Goal: Task Accomplishment & Management: Complete application form

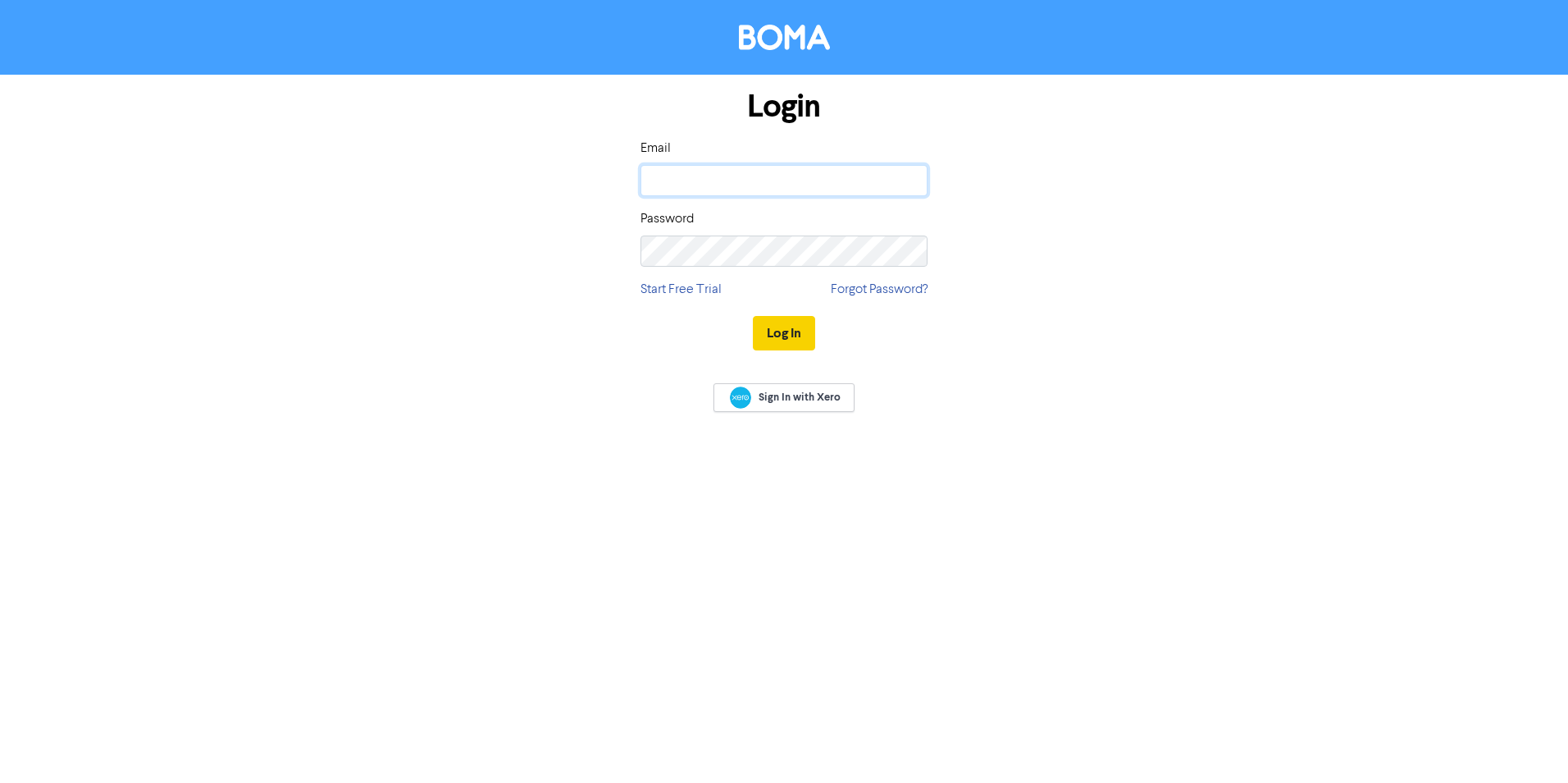
type input "[EMAIL_ADDRESS][DOMAIN_NAME]"
click at [781, 336] on button "Log In" at bounding box center [784, 333] width 62 height 35
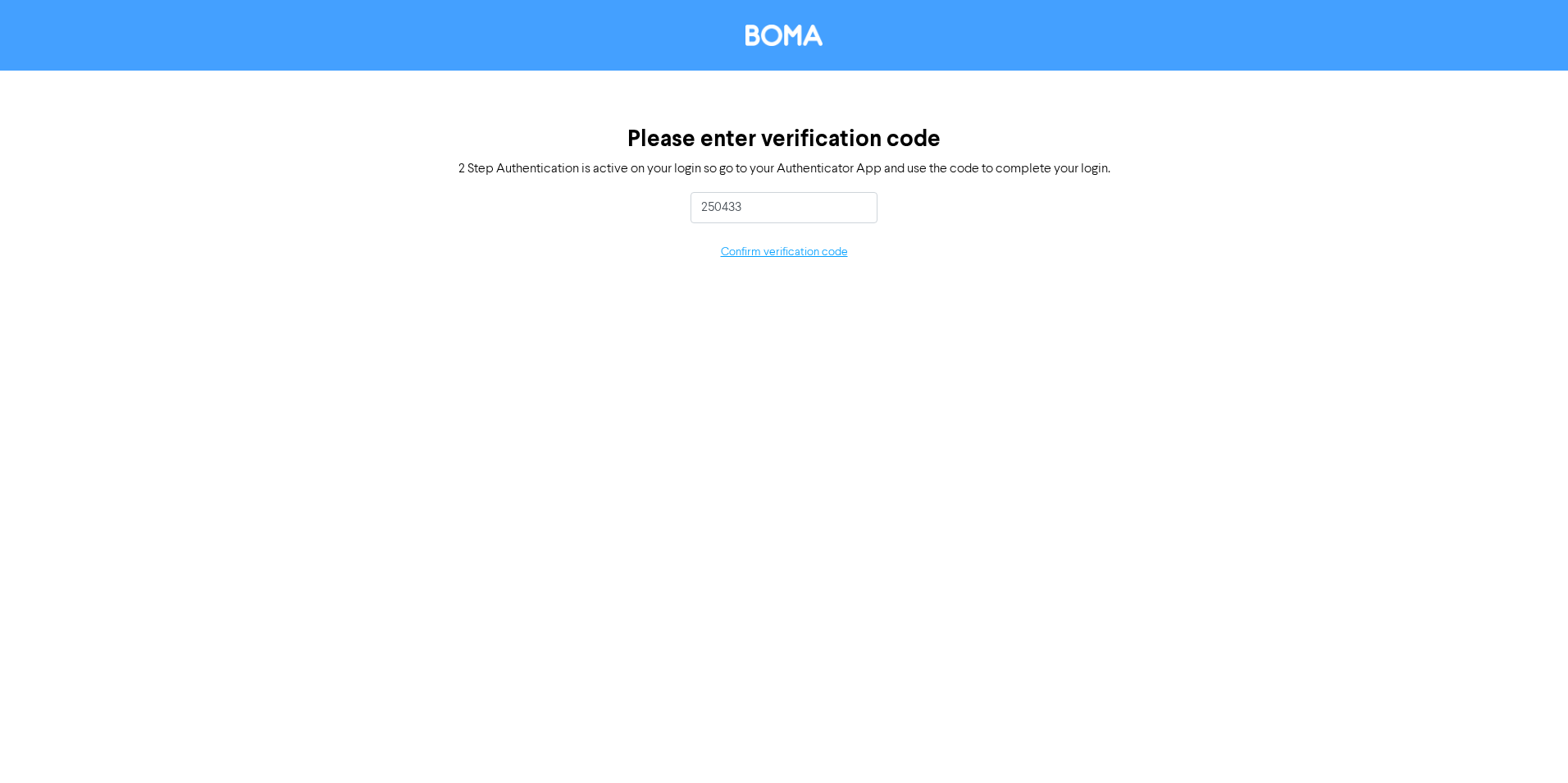
type input "250433"
click at [800, 248] on button "Confirm verification code" at bounding box center [784, 252] width 129 height 18
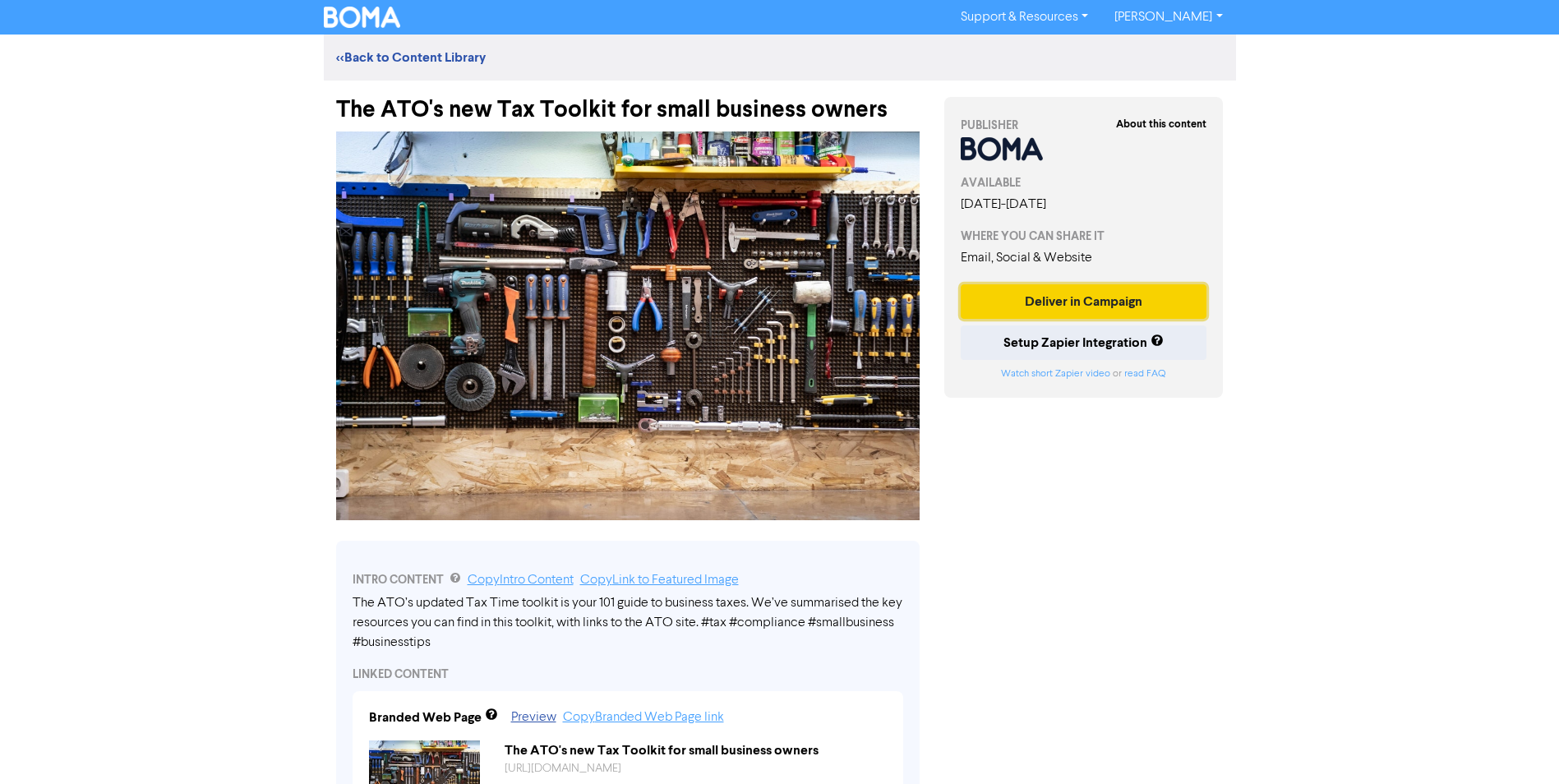
click at [1123, 296] on button "Deliver in Campaign" at bounding box center [1084, 302] width 247 height 35
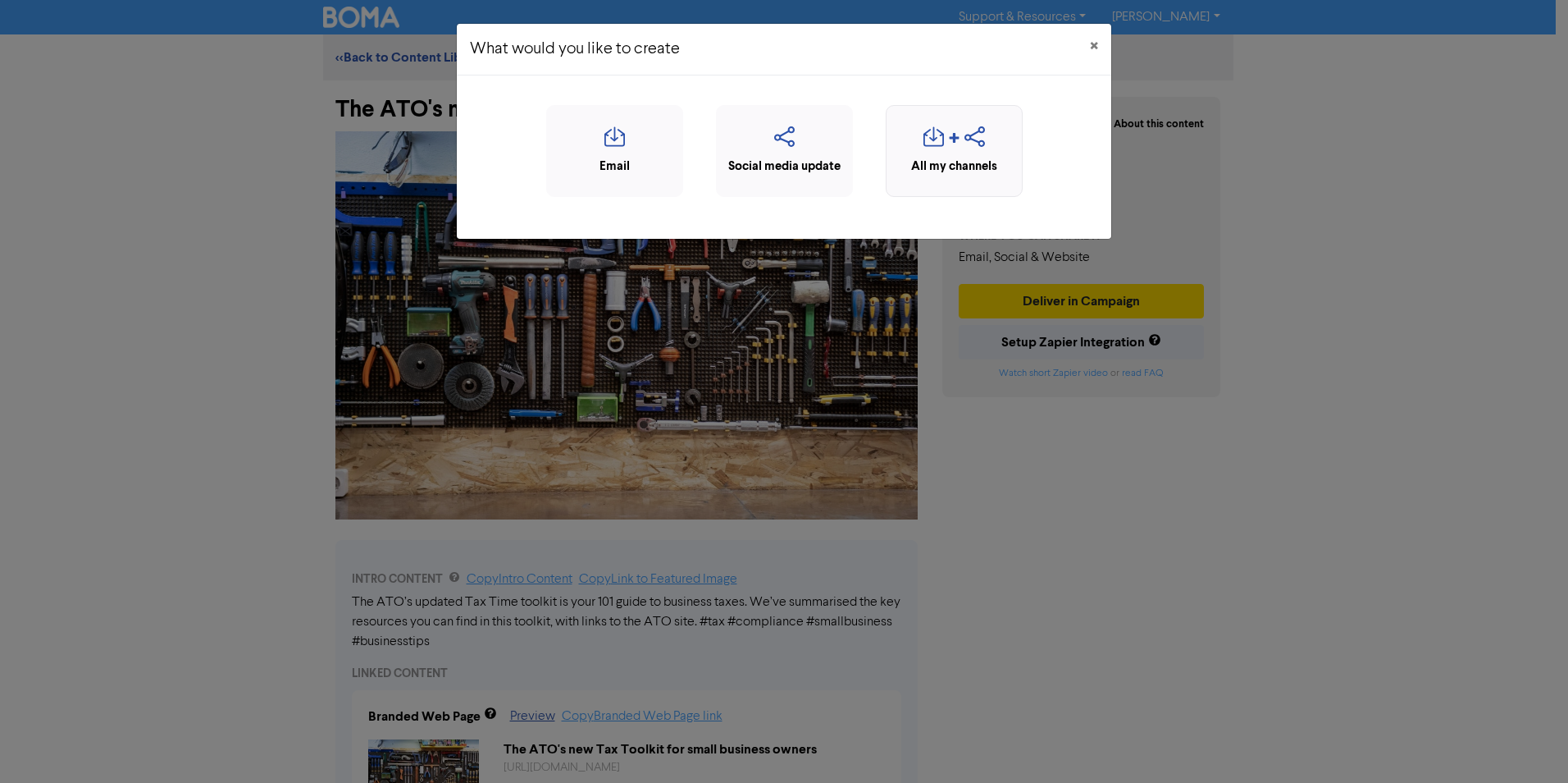
click at [968, 142] on icon "button" at bounding box center [974, 141] width 20 height 31
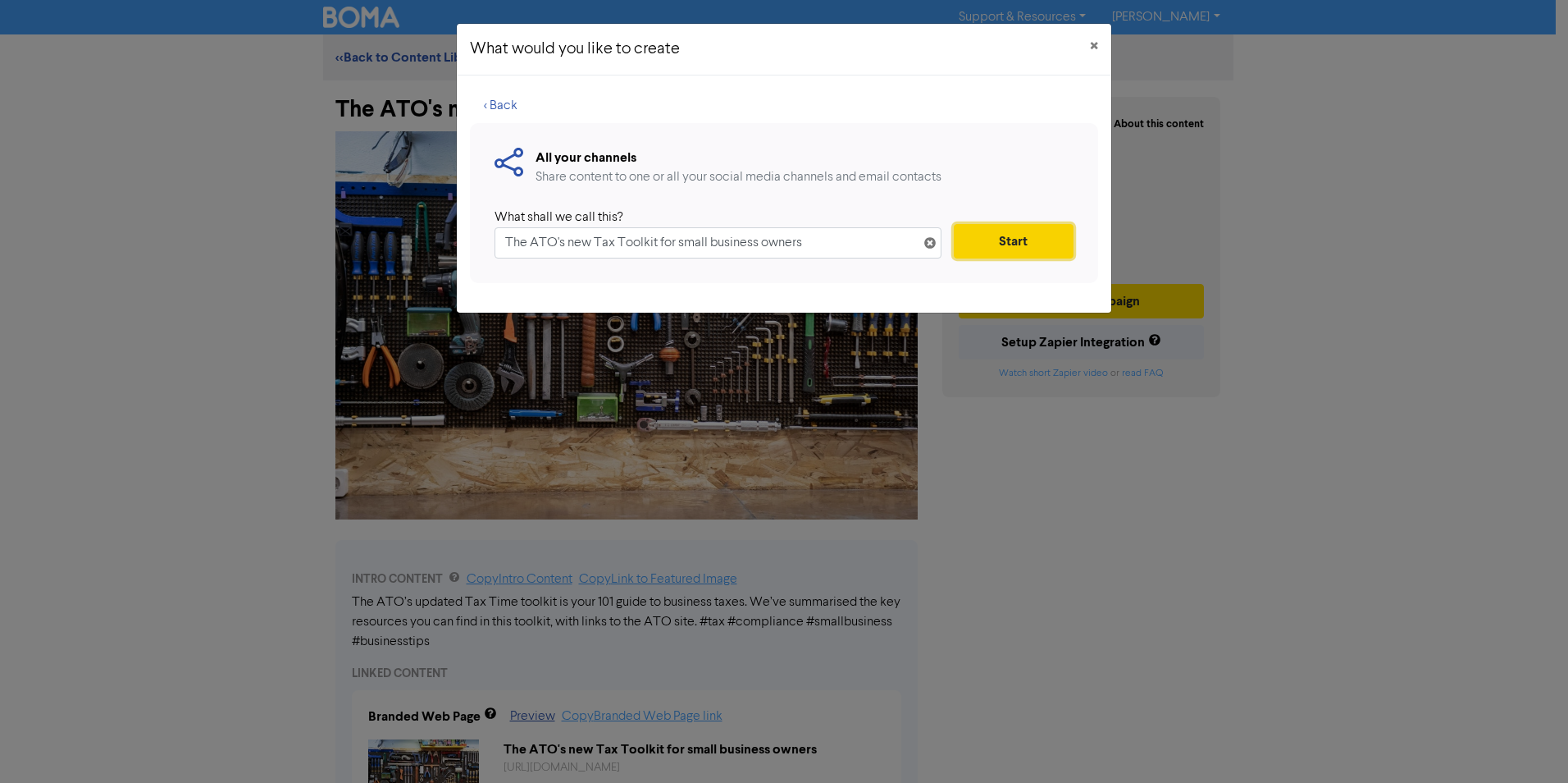
click at [1012, 238] on button "Start" at bounding box center [1014, 241] width 120 height 35
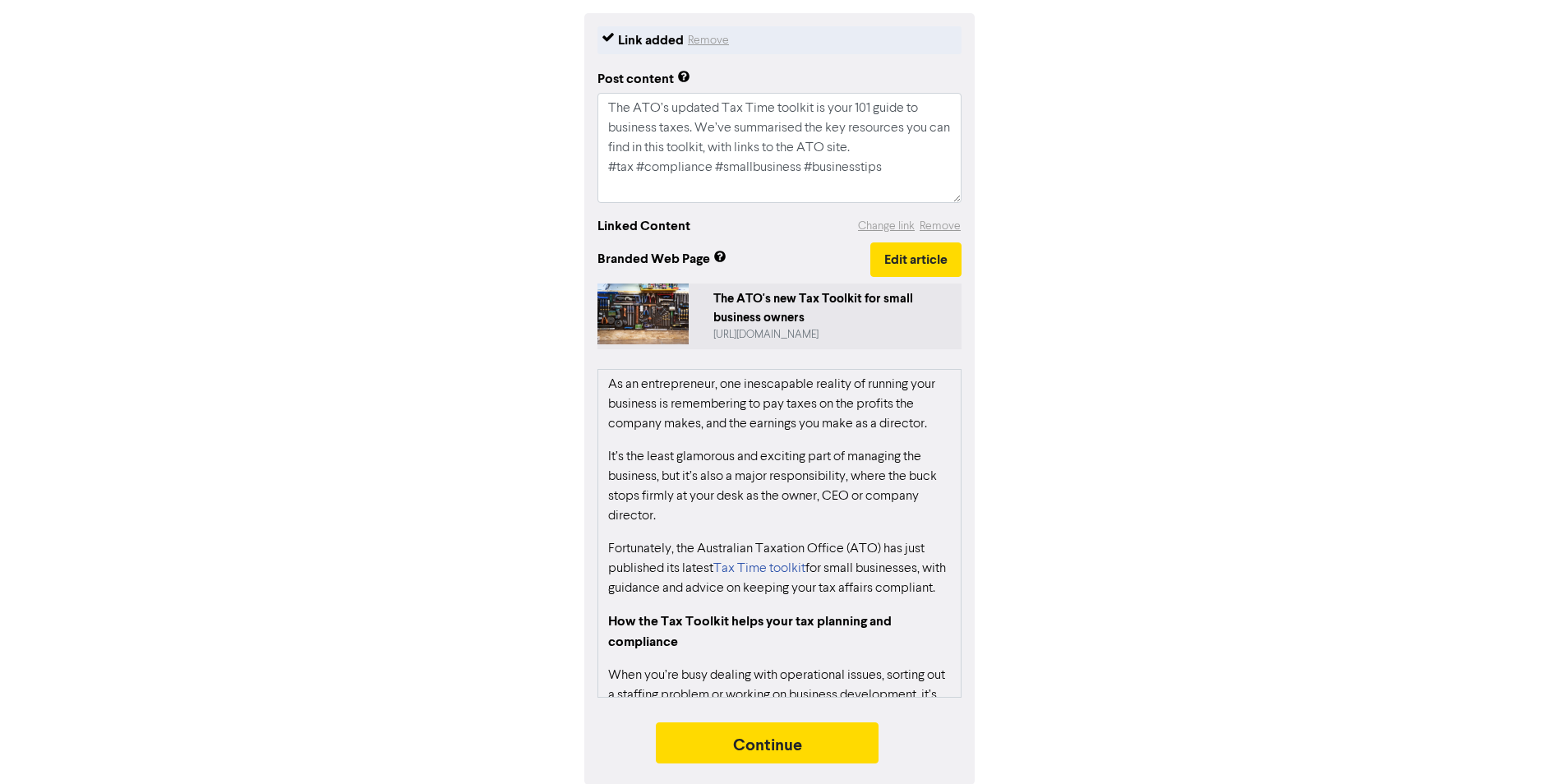
scroll to position [195, 0]
click at [780, 735] on button "Continue" at bounding box center [768, 741] width 223 height 41
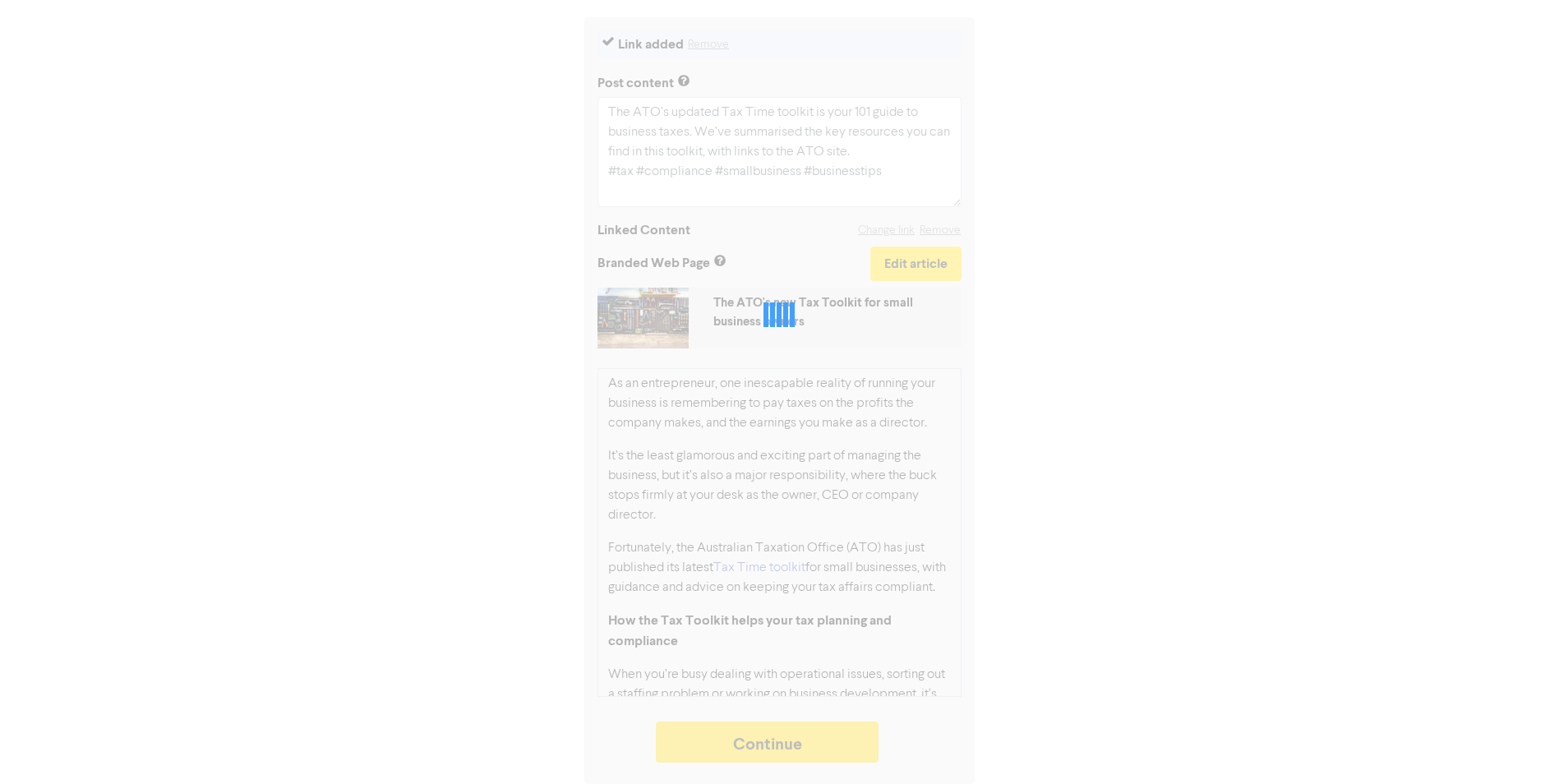
type textarea "x"
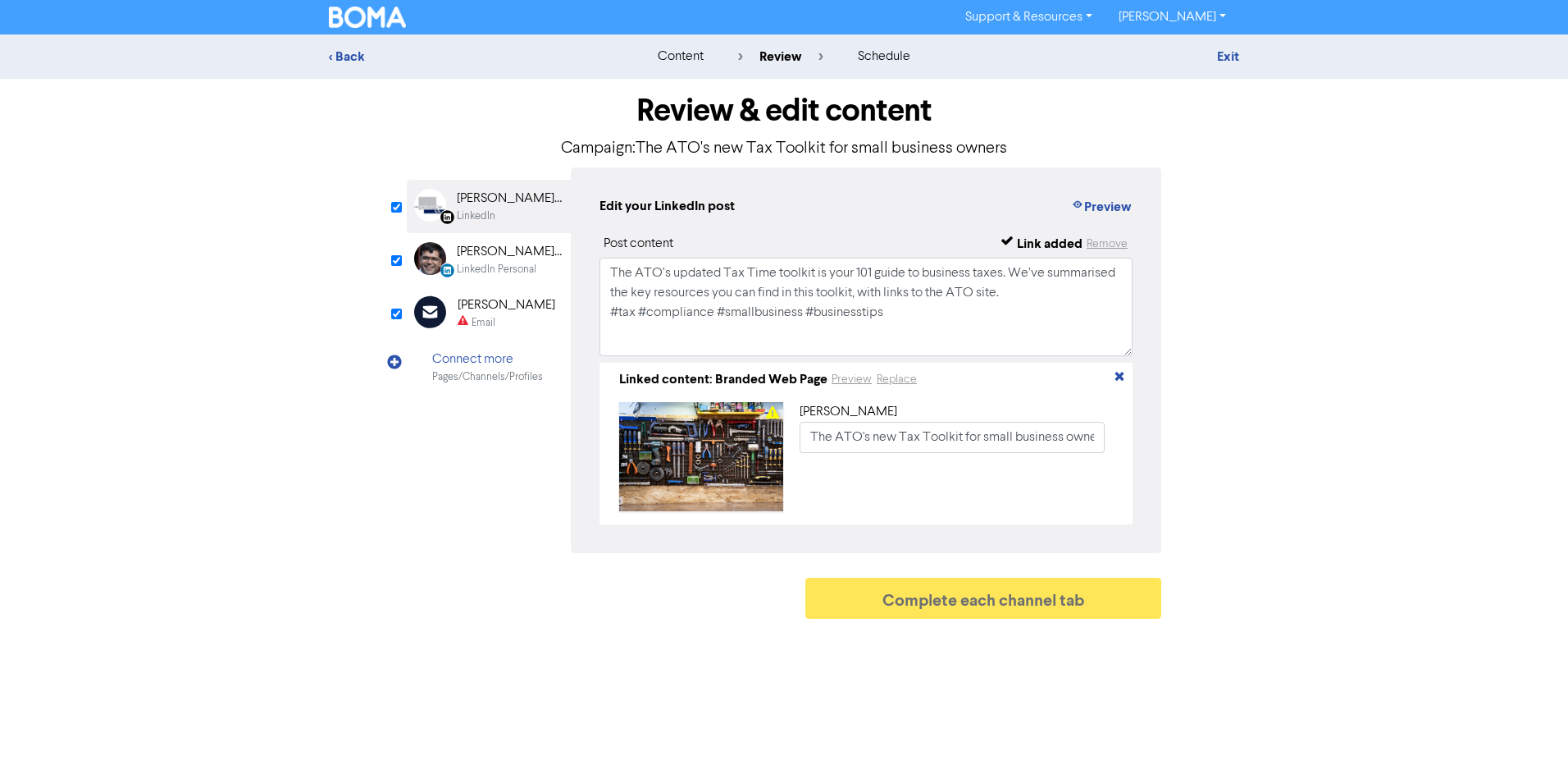
click at [498, 310] on div "[PERSON_NAME]" at bounding box center [506, 305] width 98 height 19
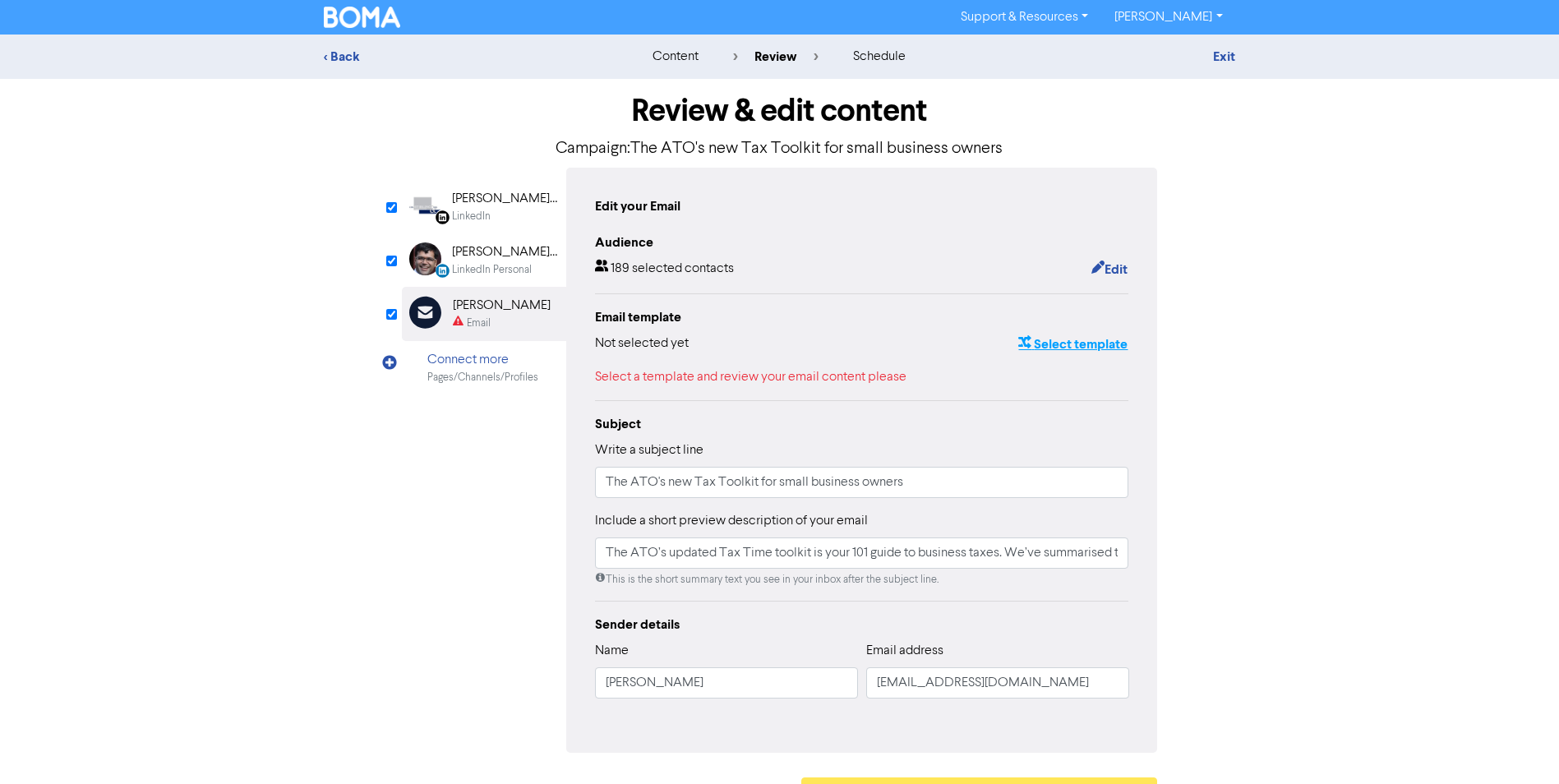
click at [1074, 340] on button "Select template" at bounding box center [1073, 344] width 111 height 21
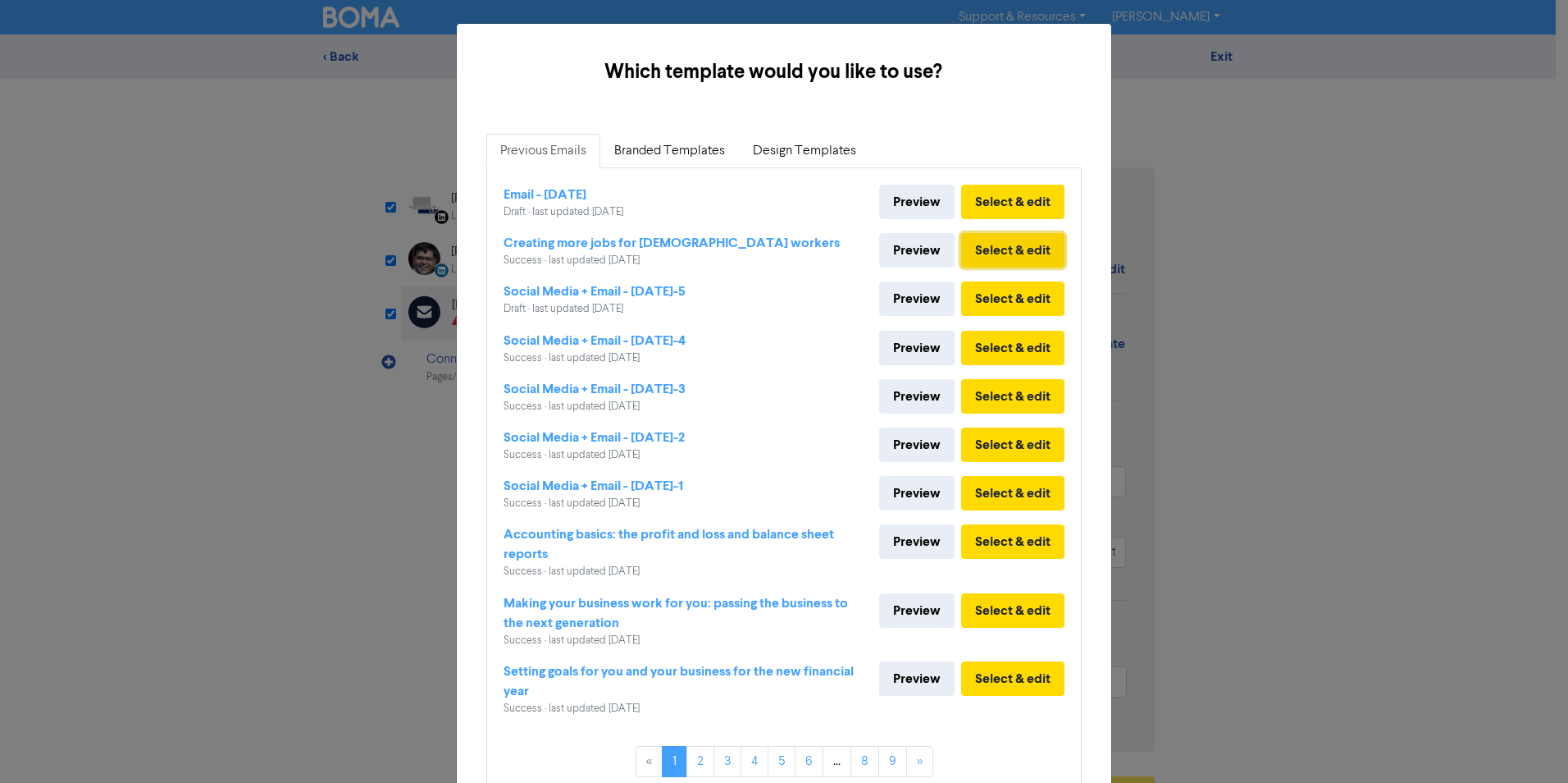
click at [995, 252] on button "Select & edit" at bounding box center [1012, 250] width 104 height 35
type input "The ATO’s updated Tax Time toolkit is your 101 guide to business taxes. We’ve s…"
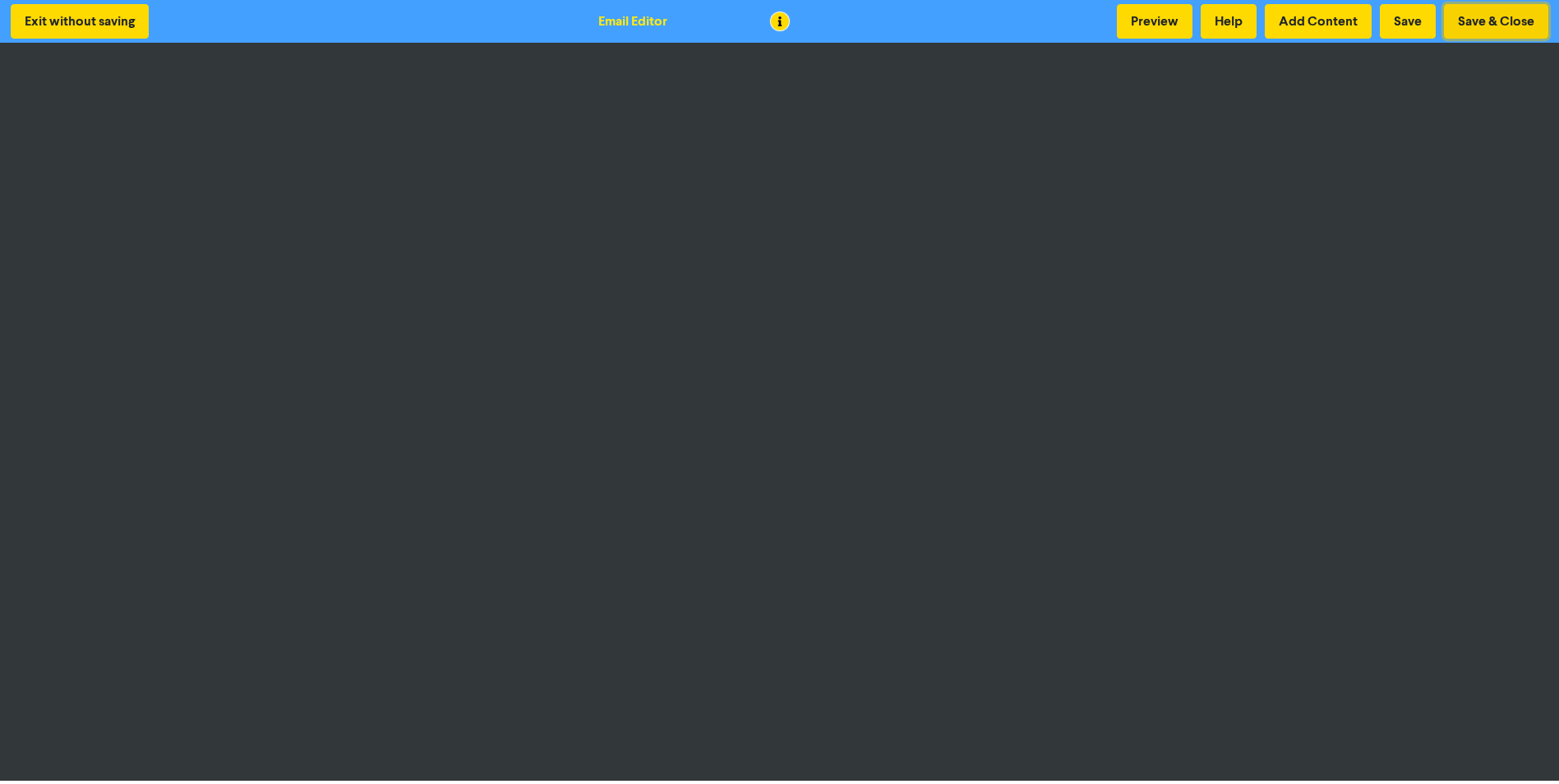
click at [1470, 20] on button "Save & Close" at bounding box center [1496, 21] width 105 height 35
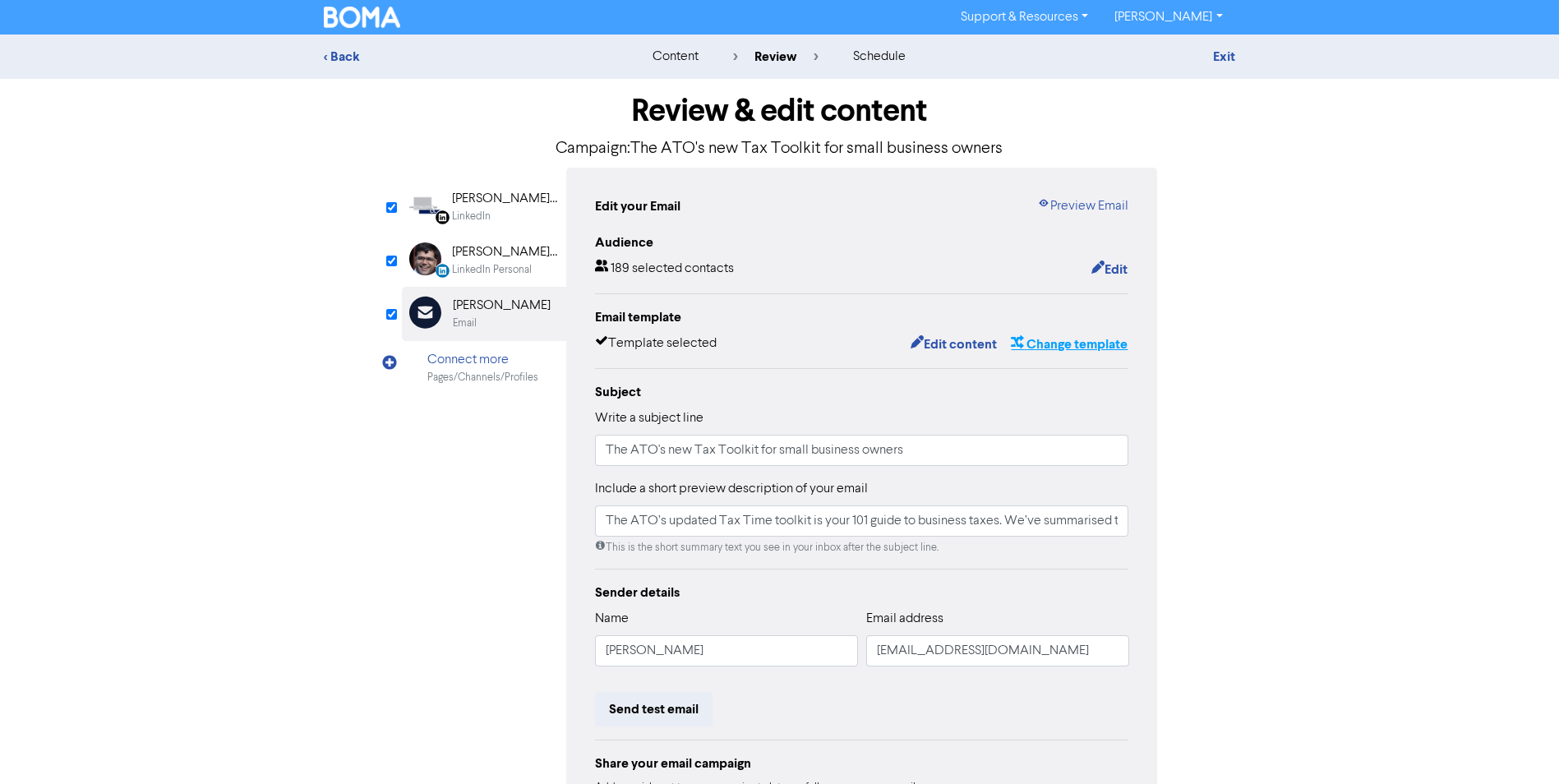
click at [1058, 346] on button "Change template" at bounding box center [1069, 344] width 118 height 21
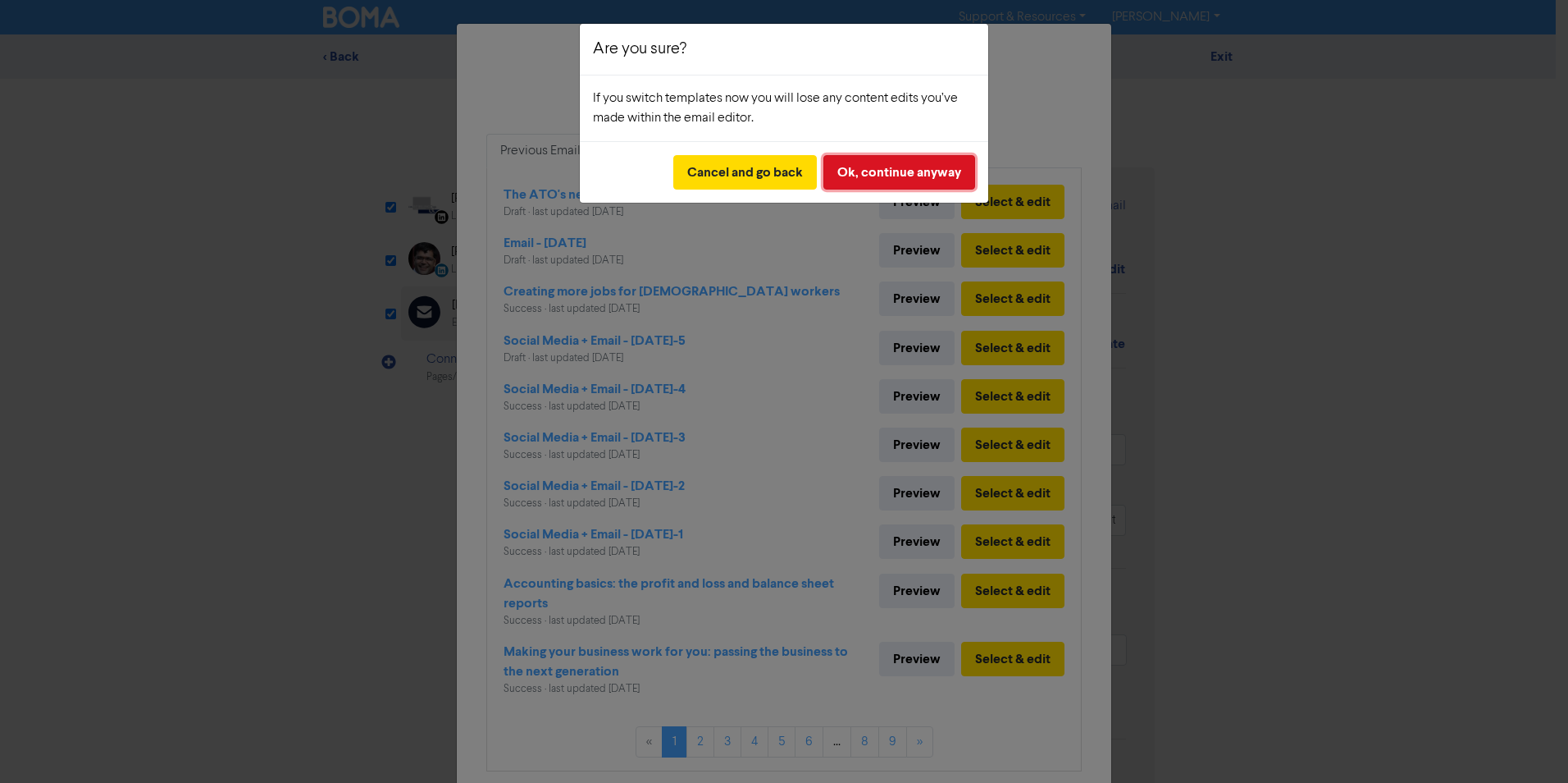
click at [860, 175] on button "Ok, continue anyway" at bounding box center [899, 172] width 152 height 35
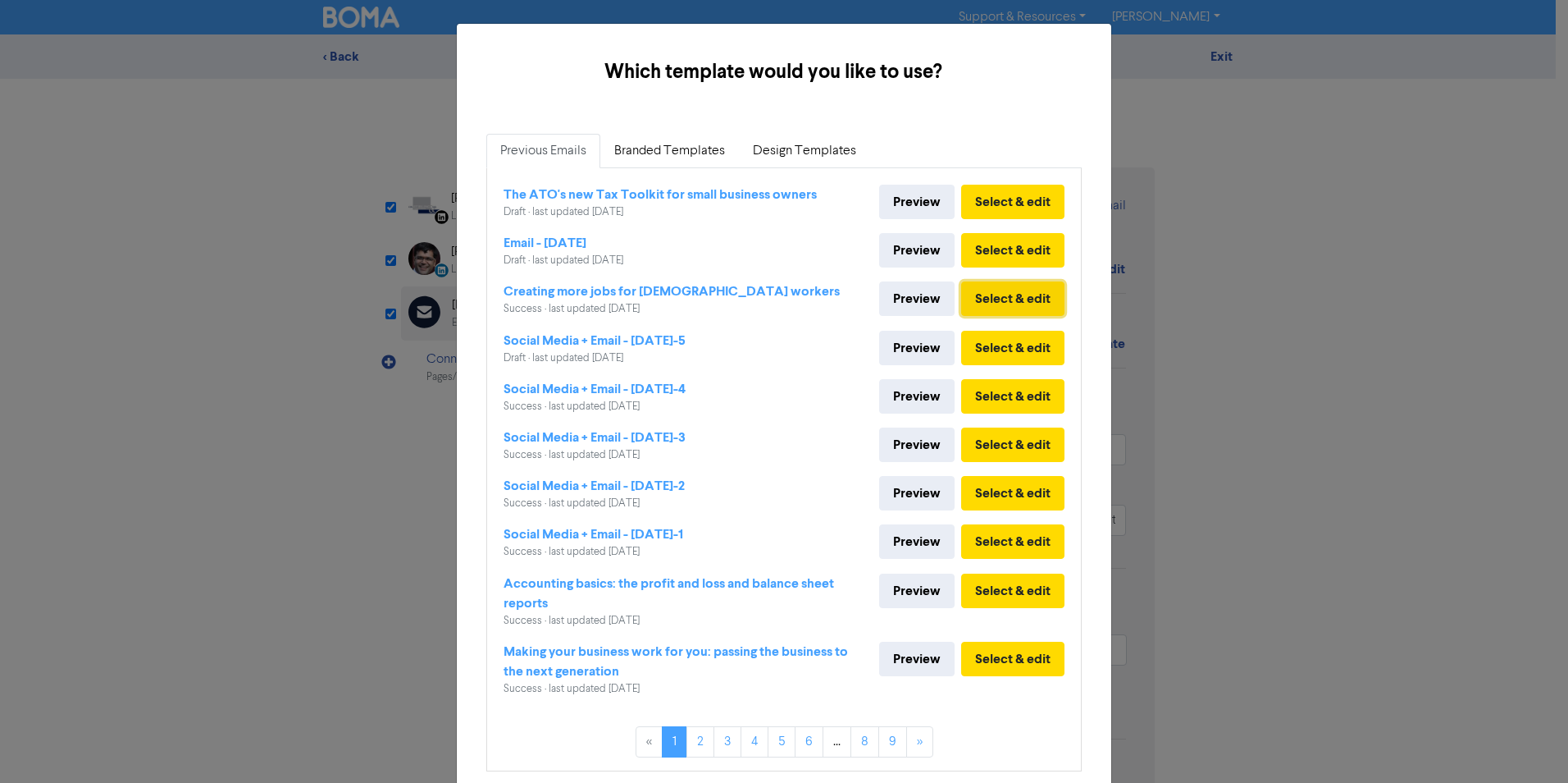
click at [987, 298] on button "Select & edit" at bounding box center [1012, 298] width 104 height 35
type input "The ATO’s updated Tax Time toolkit is your 101 guide to business taxes. We’ve s…"
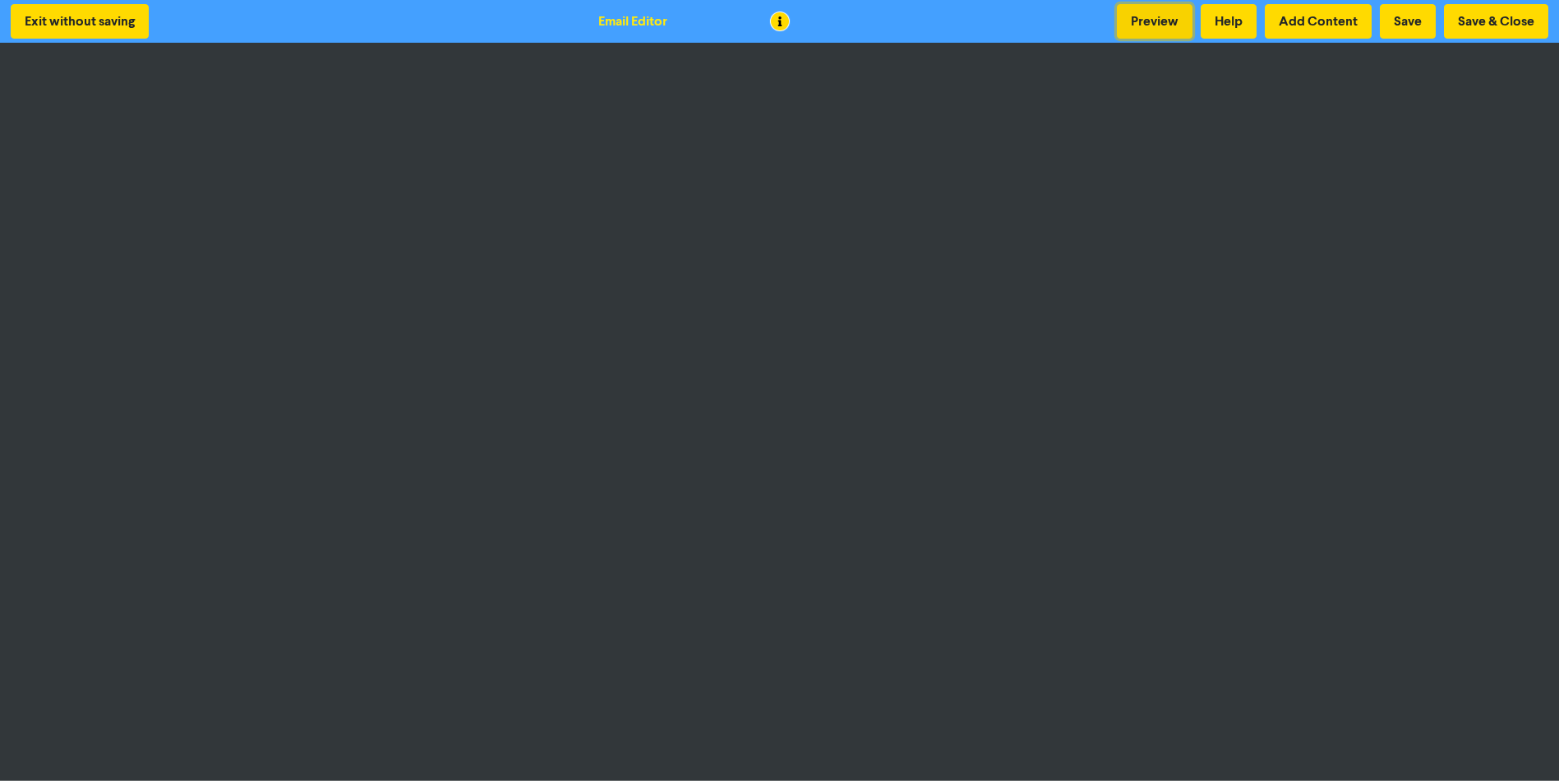
click at [1144, 24] on button "Preview" at bounding box center [1155, 21] width 76 height 35
click at [1410, 30] on button "Save" at bounding box center [1408, 21] width 56 height 35
click at [1477, 28] on button "Save & Close" at bounding box center [1496, 21] width 105 height 35
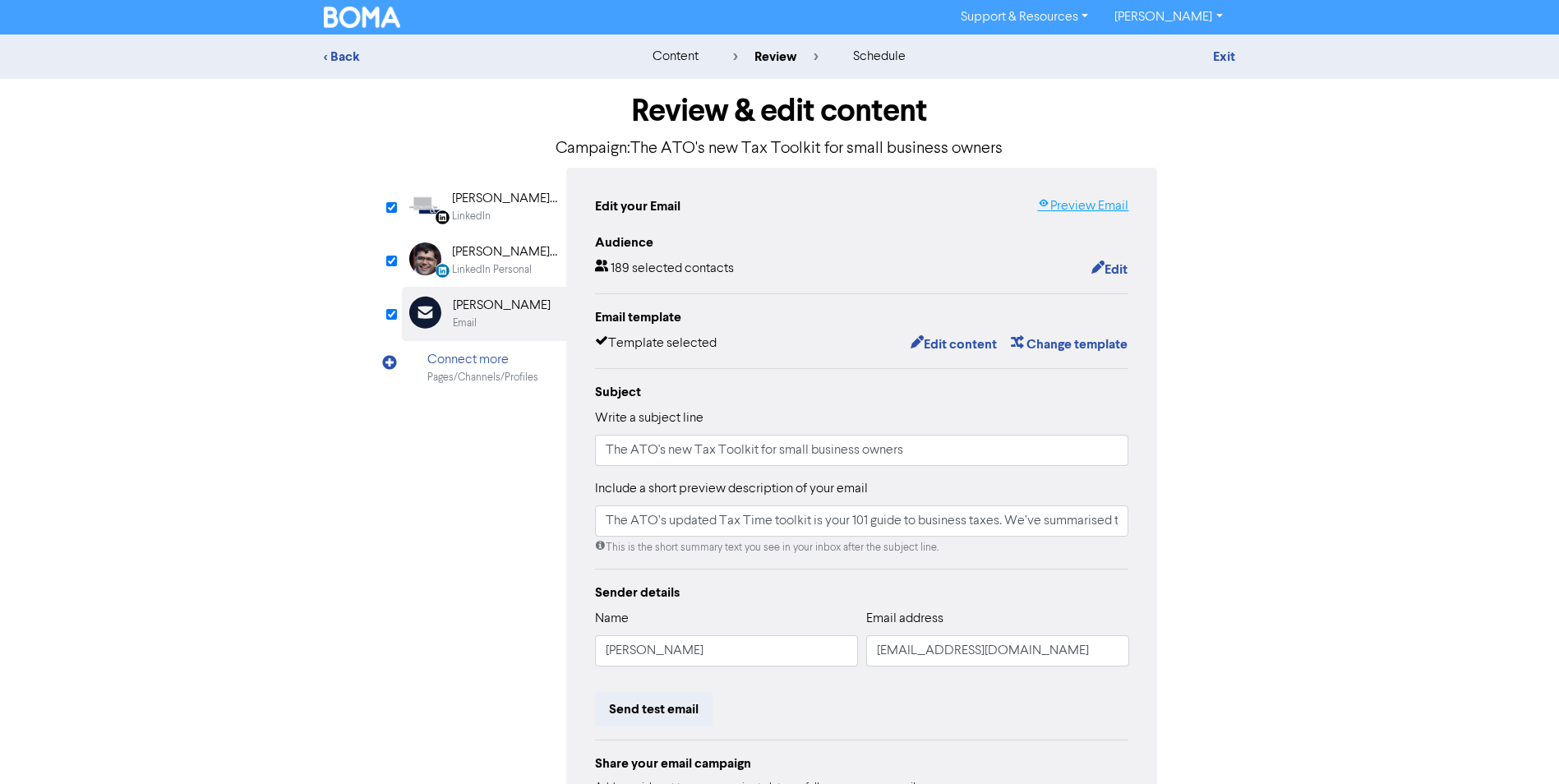
click at [1110, 203] on link "Preview Email" at bounding box center [1082, 206] width 91 height 19
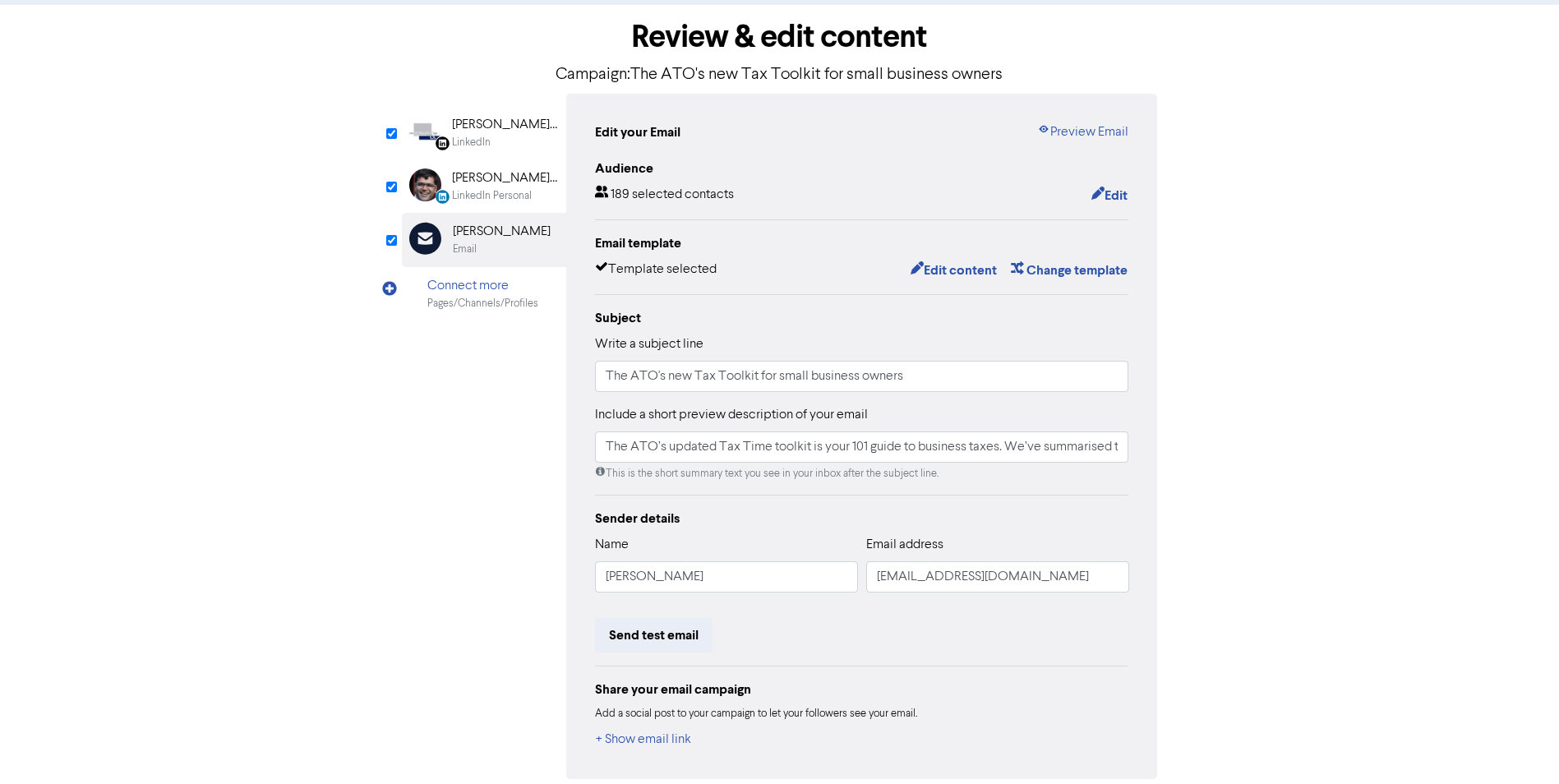
scroll to position [145, 0]
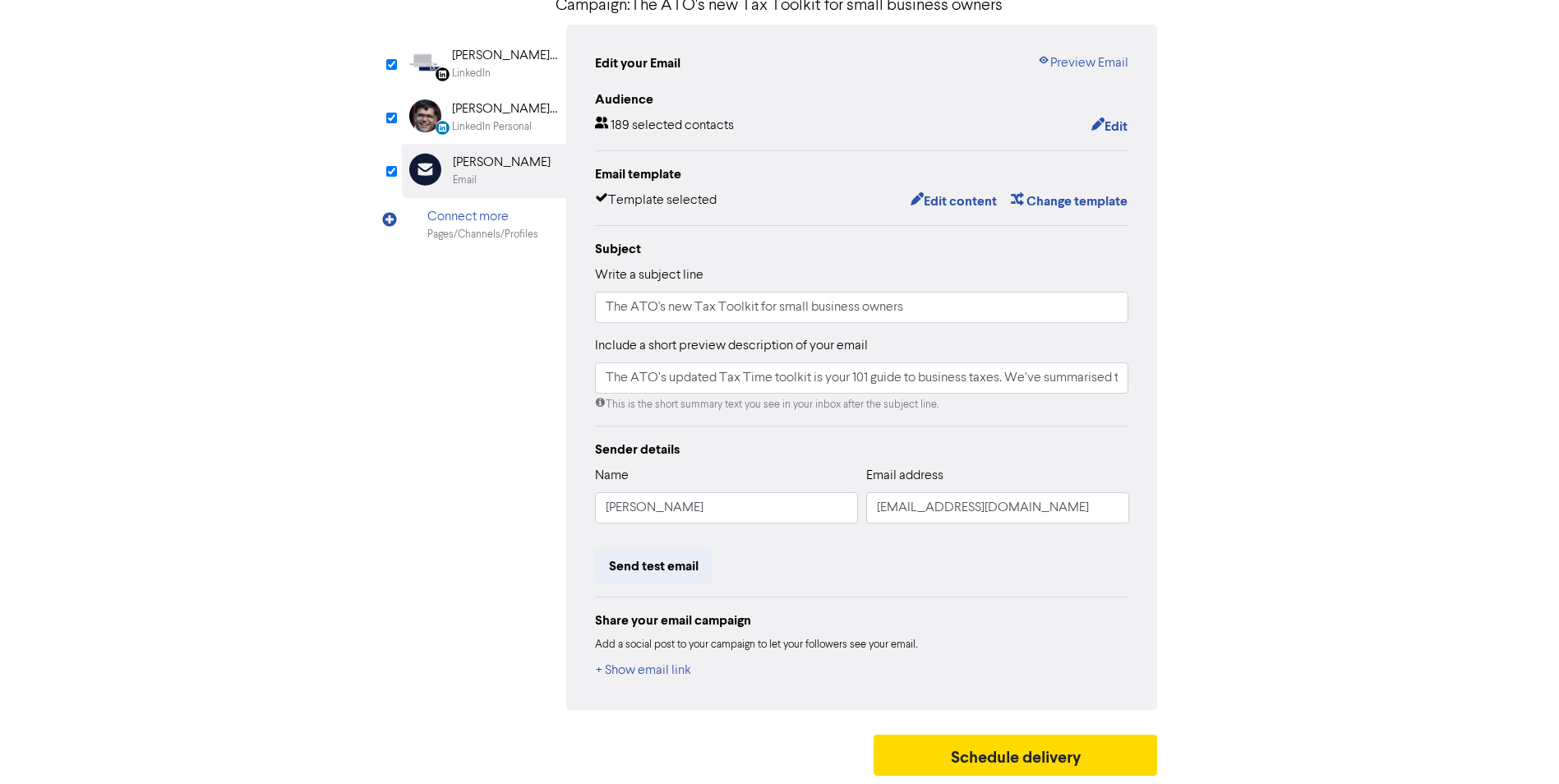
click at [473, 114] on div "[PERSON_NAME][DEMOGRAPHIC_DATA]" at bounding box center [505, 109] width 105 height 19
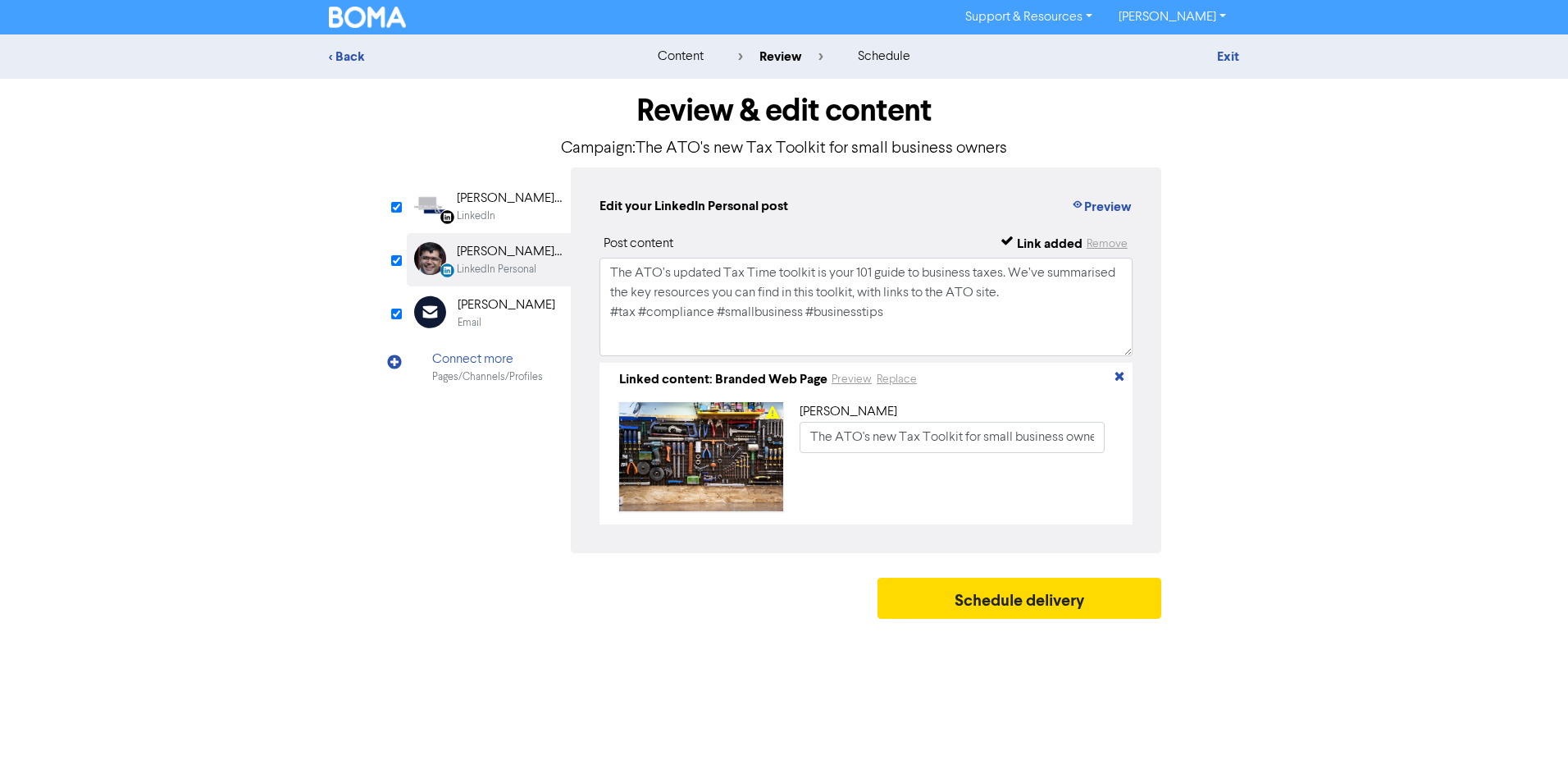
click at [521, 219] on div "LinkedIn" at bounding box center [509, 216] width 105 height 16
click at [512, 318] on div "Email" at bounding box center [506, 323] width 98 height 16
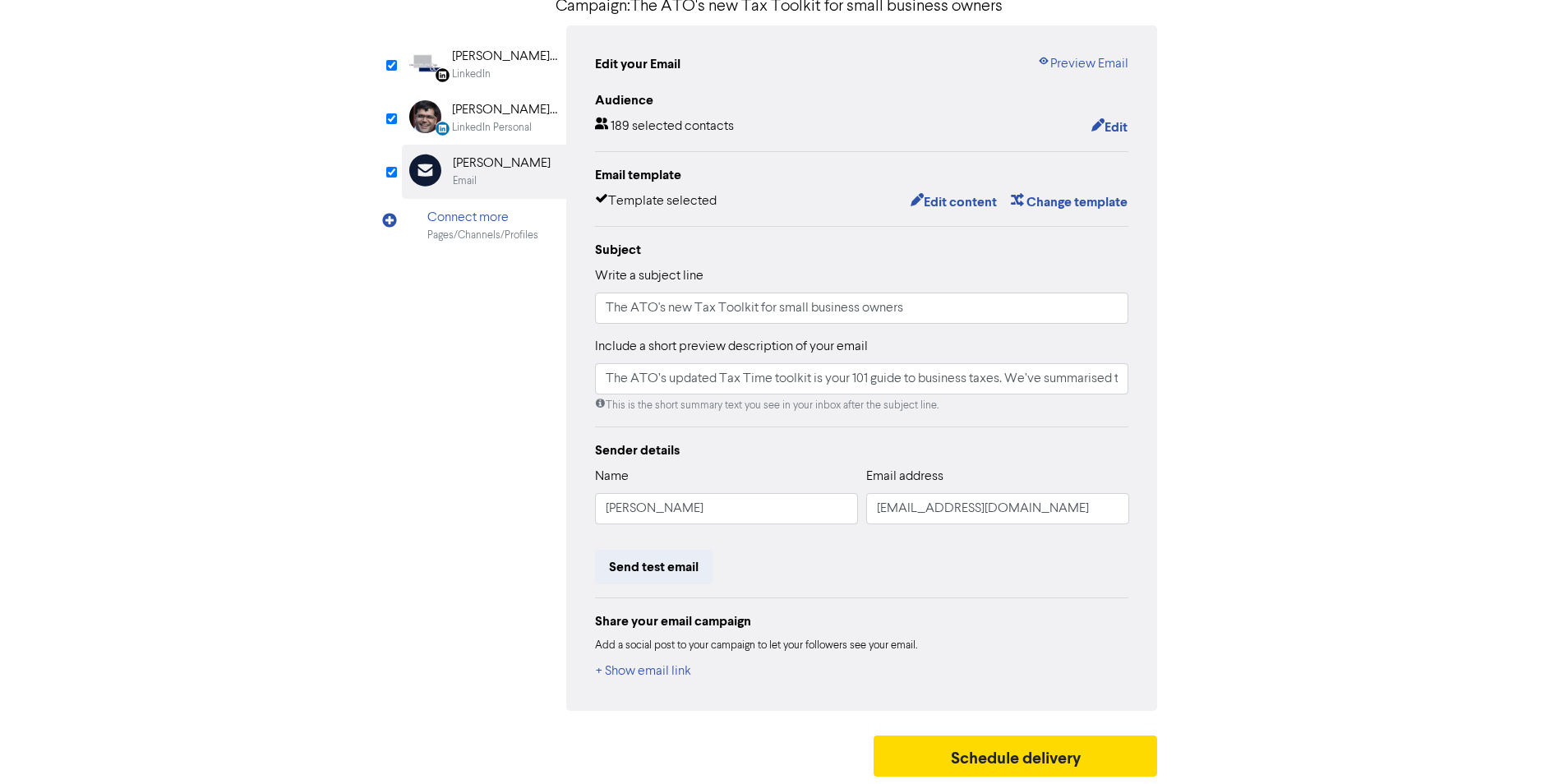
scroll to position [145, 0]
click at [1038, 745] on button "Schedule delivery" at bounding box center [1015, 755] width 284 height 41
type input "The ATO’s updated Tax Time toolkit is your 101 guide to business taxes. We’ve s…"
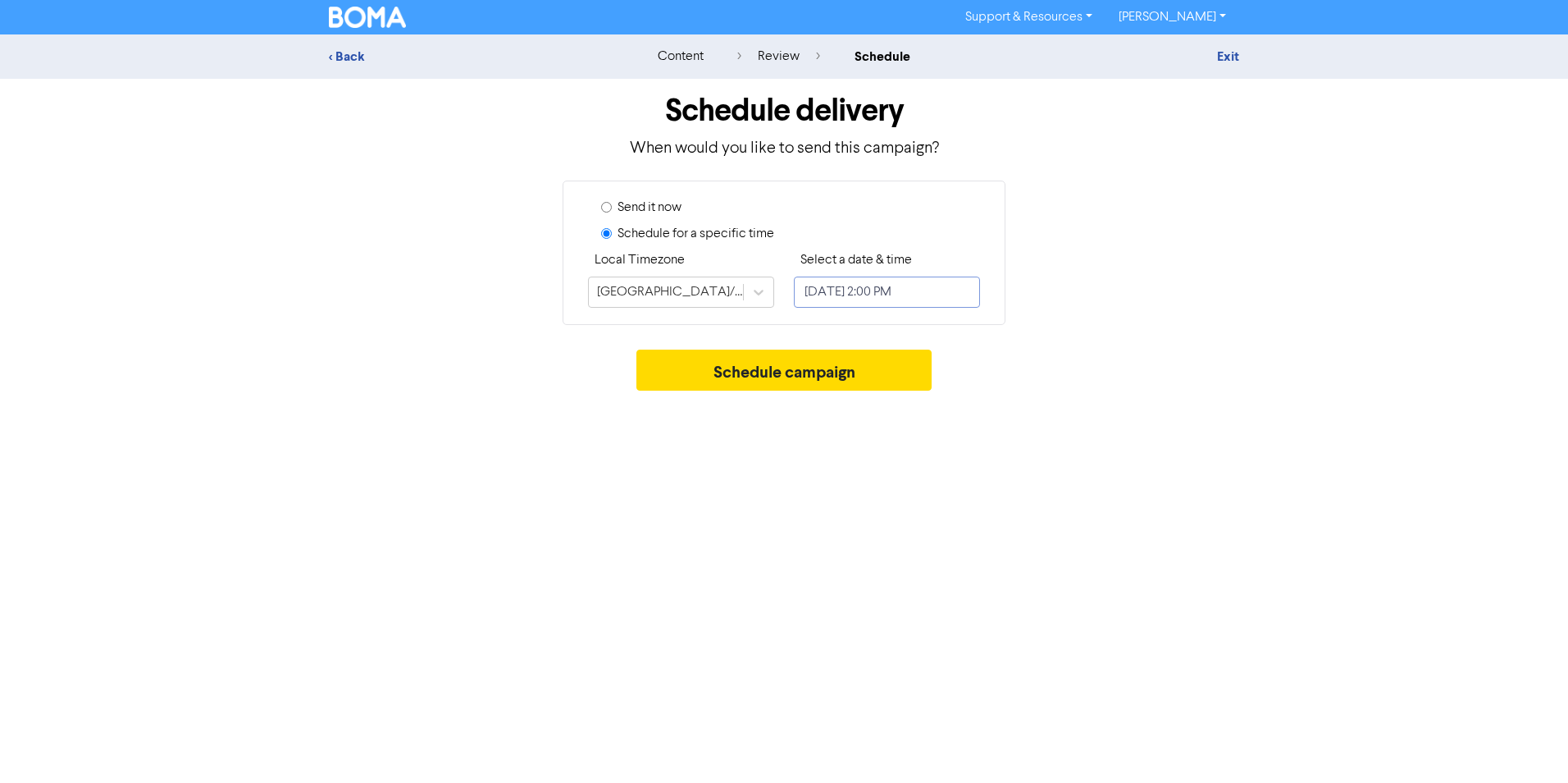
click at [940, 296] on input "[DATE] 2:00 PM" at bounding box center [886, 292] width 186 height 31
select select "8"
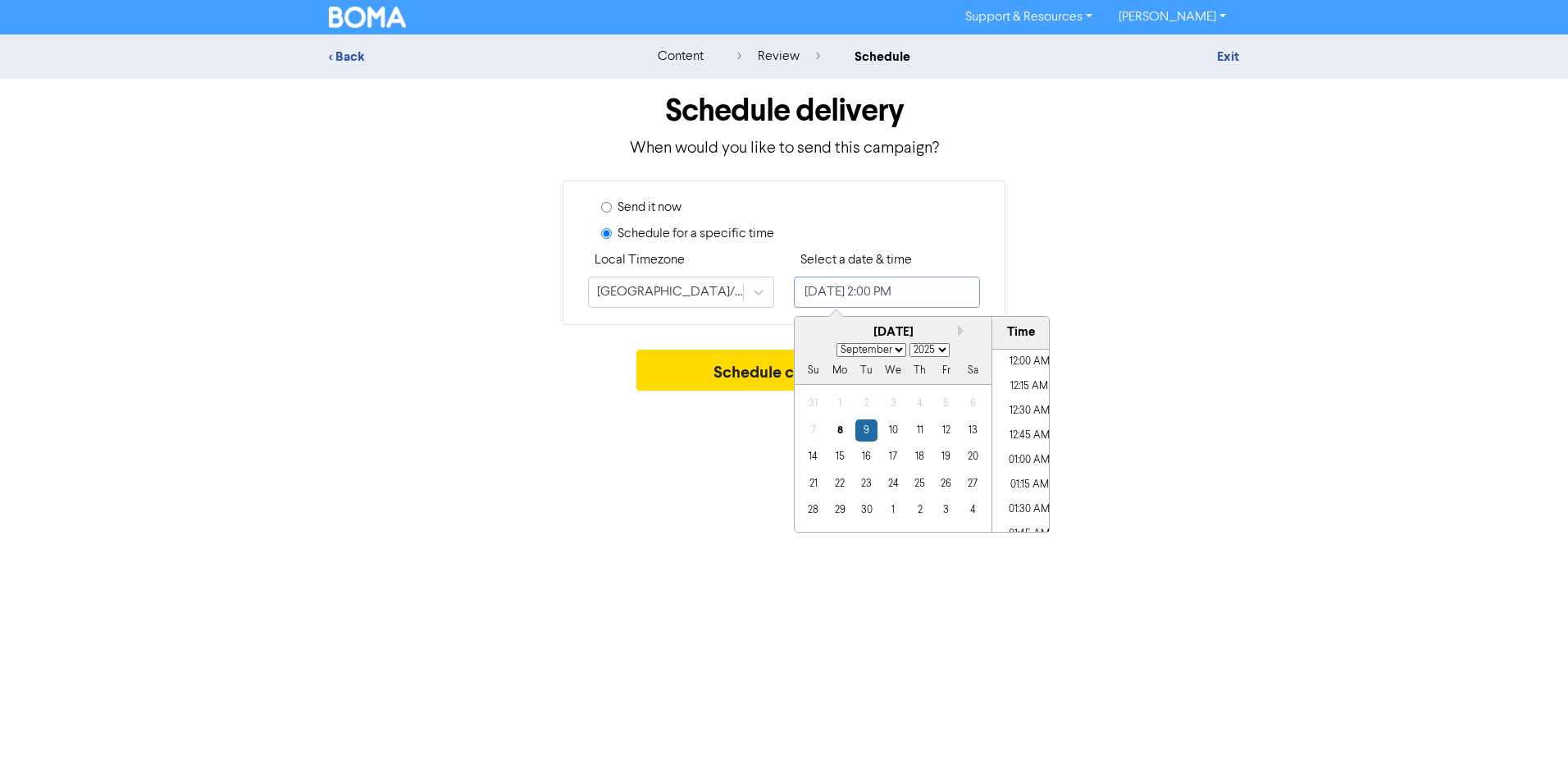
scroll to position [1300, 0]
click at [836, 436] on div "8" at bounding box center [840, 430] width 22 height 22
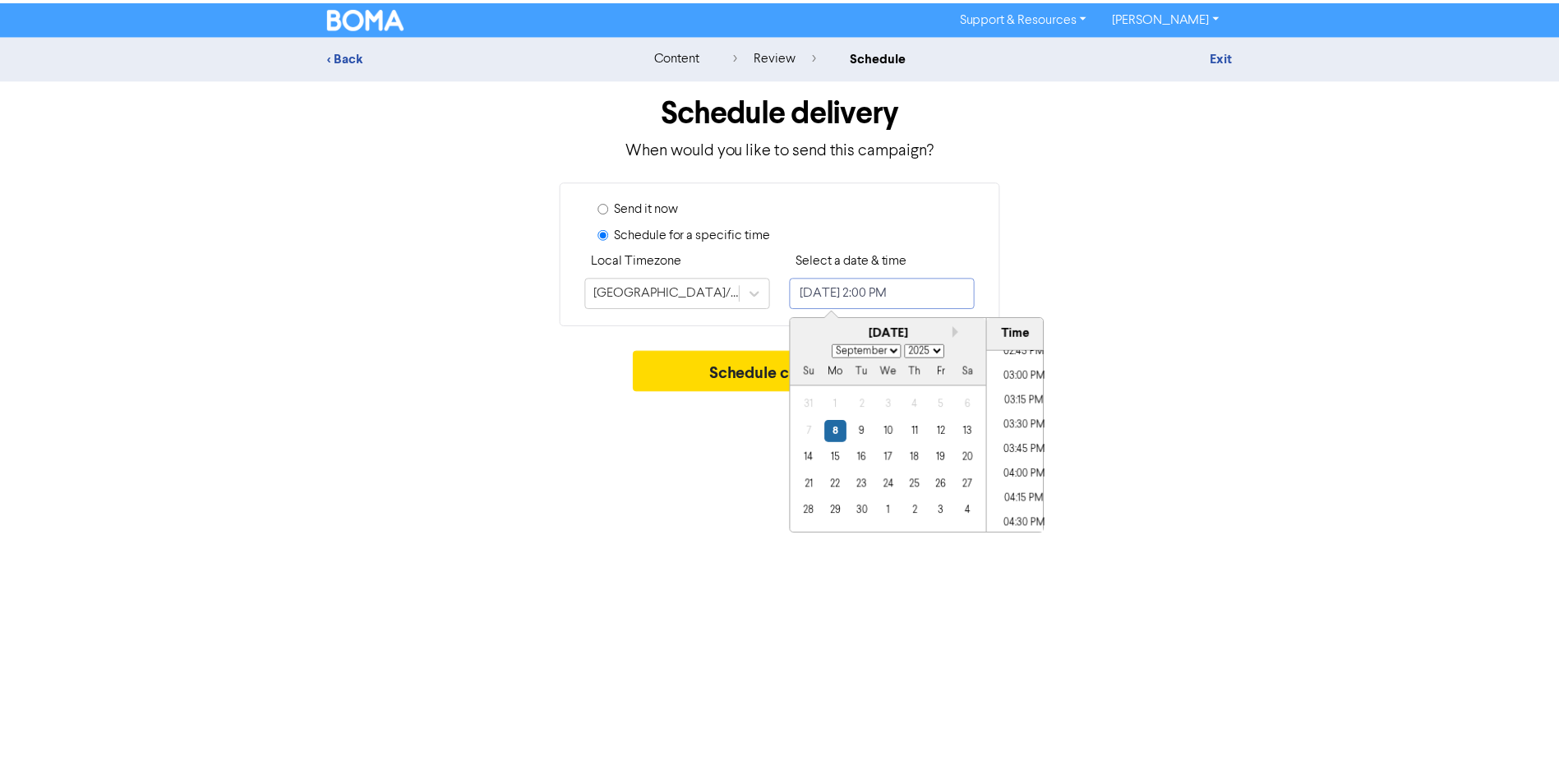
scroll to position [1548, 0]
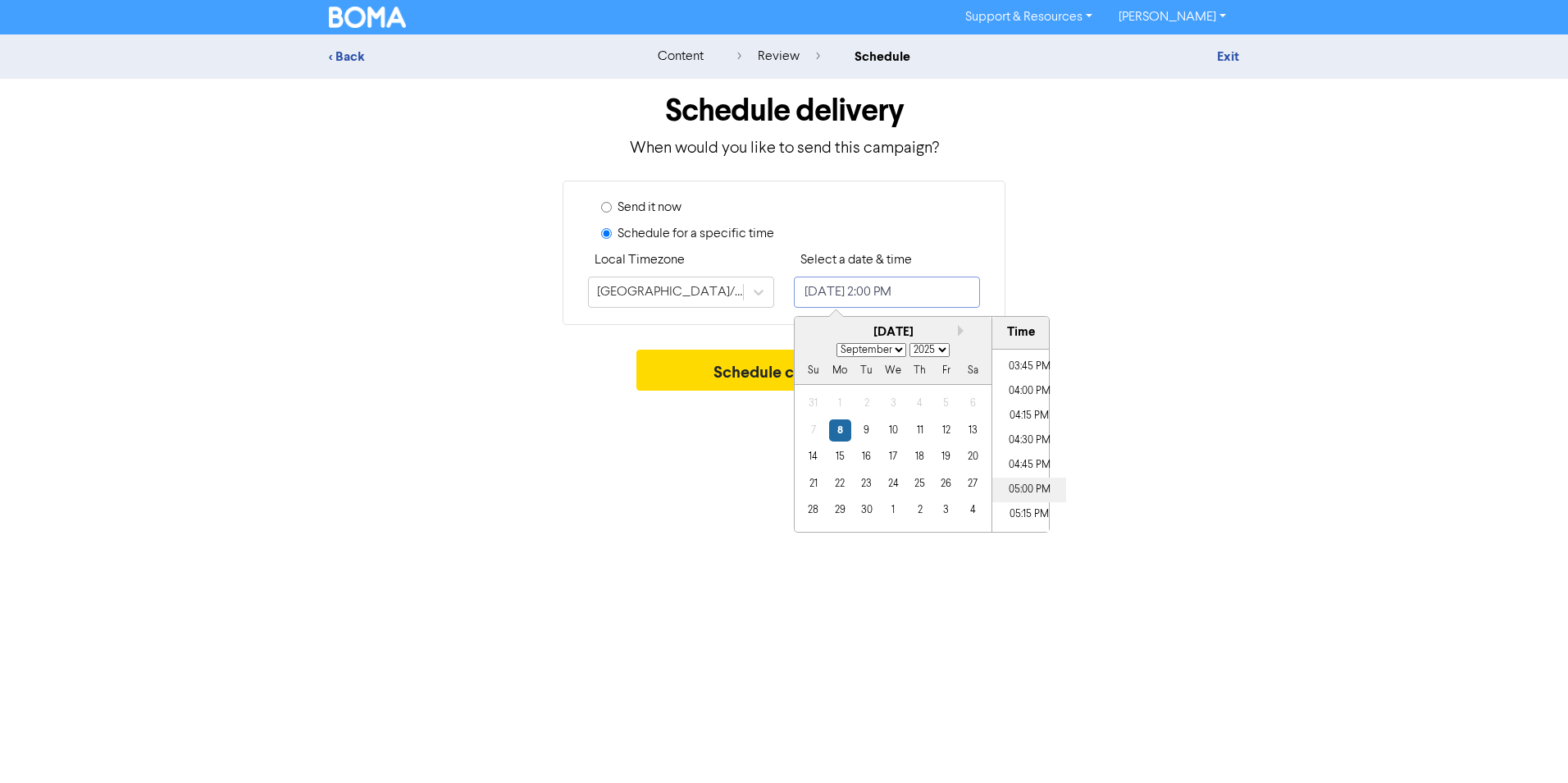
click at [1025, 480] on li "05:00 PM" at bounding box center [1029, 489] width 74 height 24
type input "[DATE] 5:00 PM"
click at [568, 438] on div "Support & Resources Video Tutorials FAQ & Guides Marketing Education [PERSON_NA…" at bounding box center [784, 392] width 1568 height 783
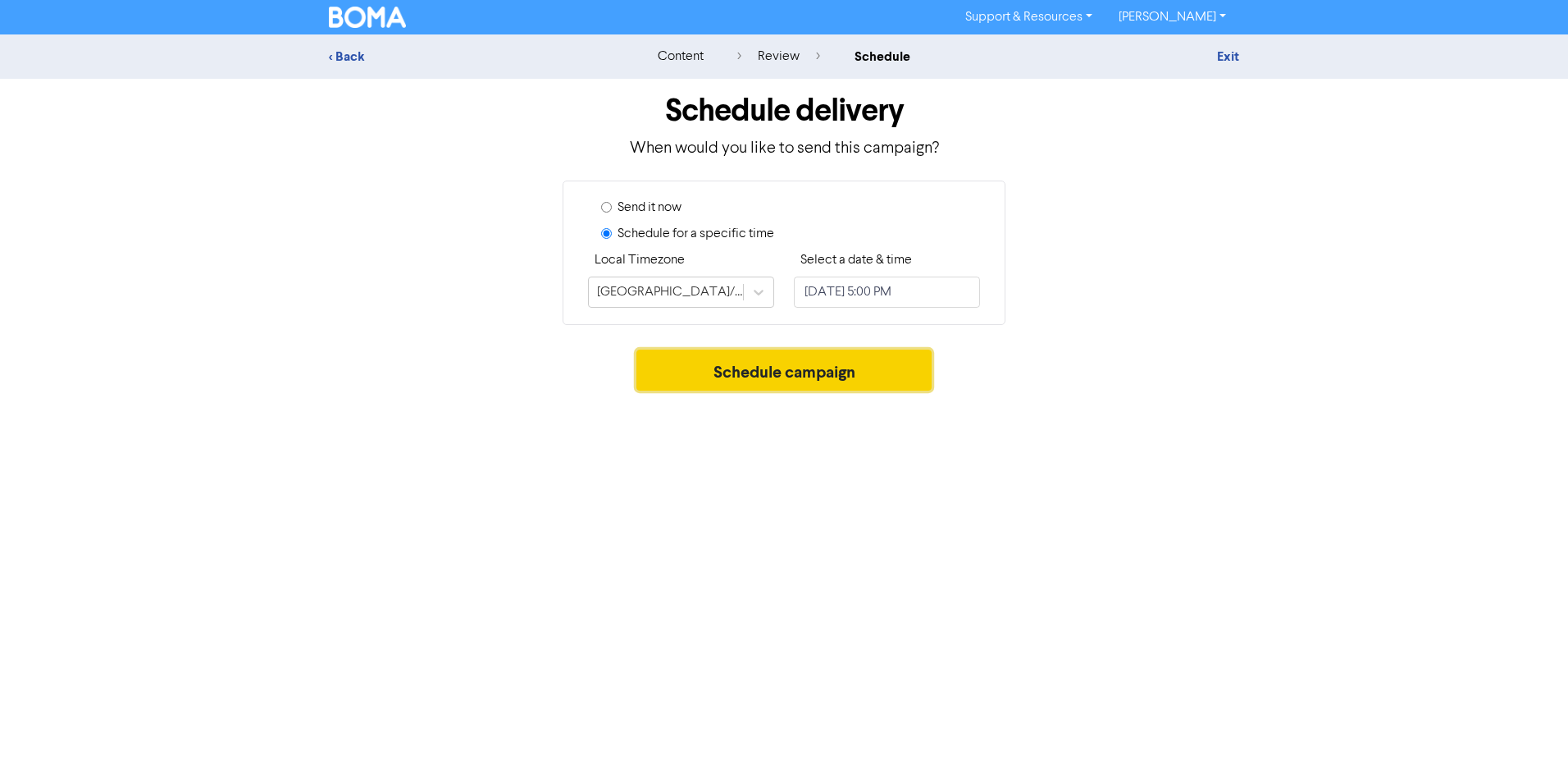
click at [788, 373] on button "Schedule campaign" at bounding box center [784, 370] width 296 height 41
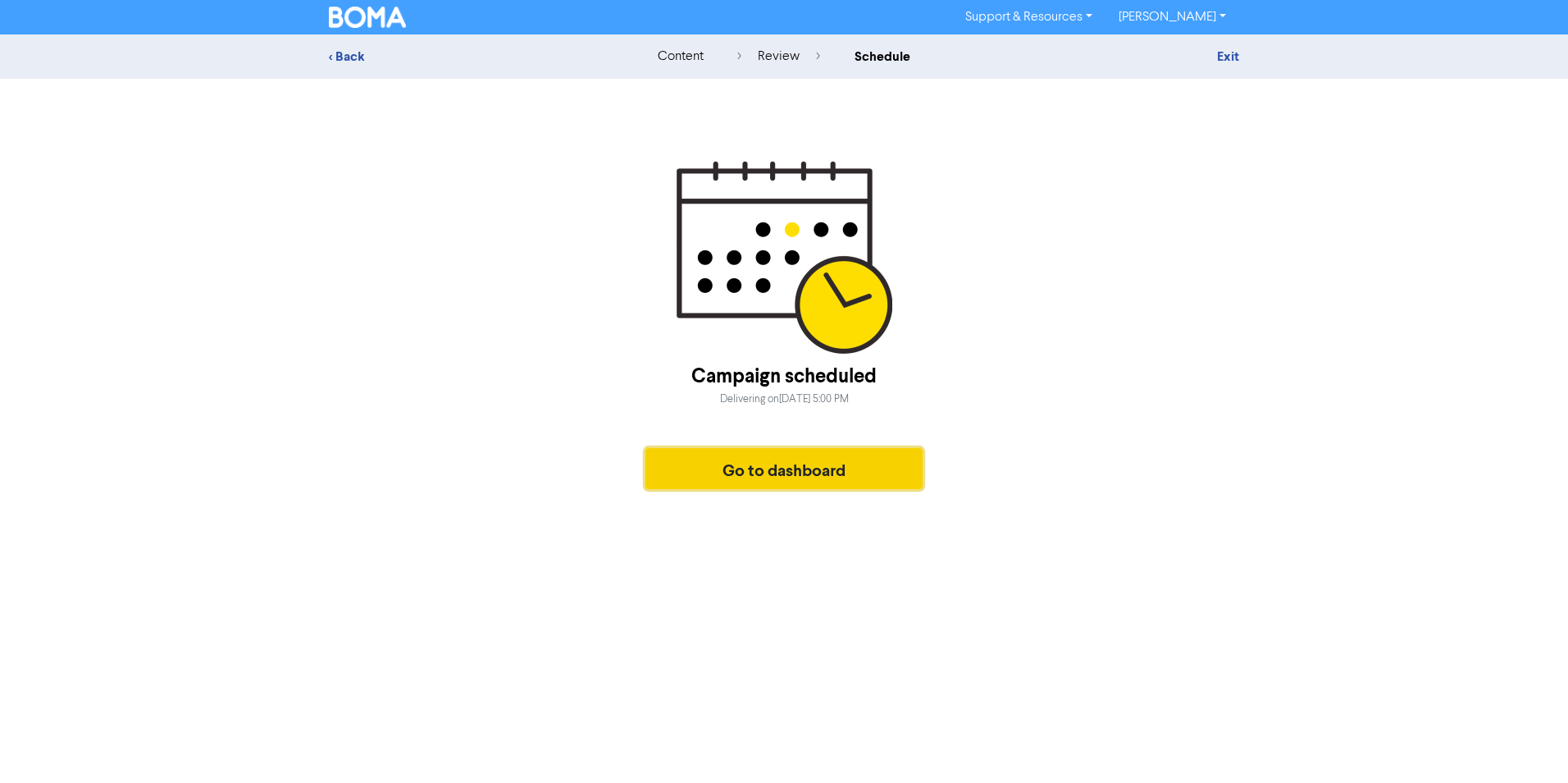
click at [837, 468] on button "Go to dashboard" at bounding box center [784, 468] width 277 height 41
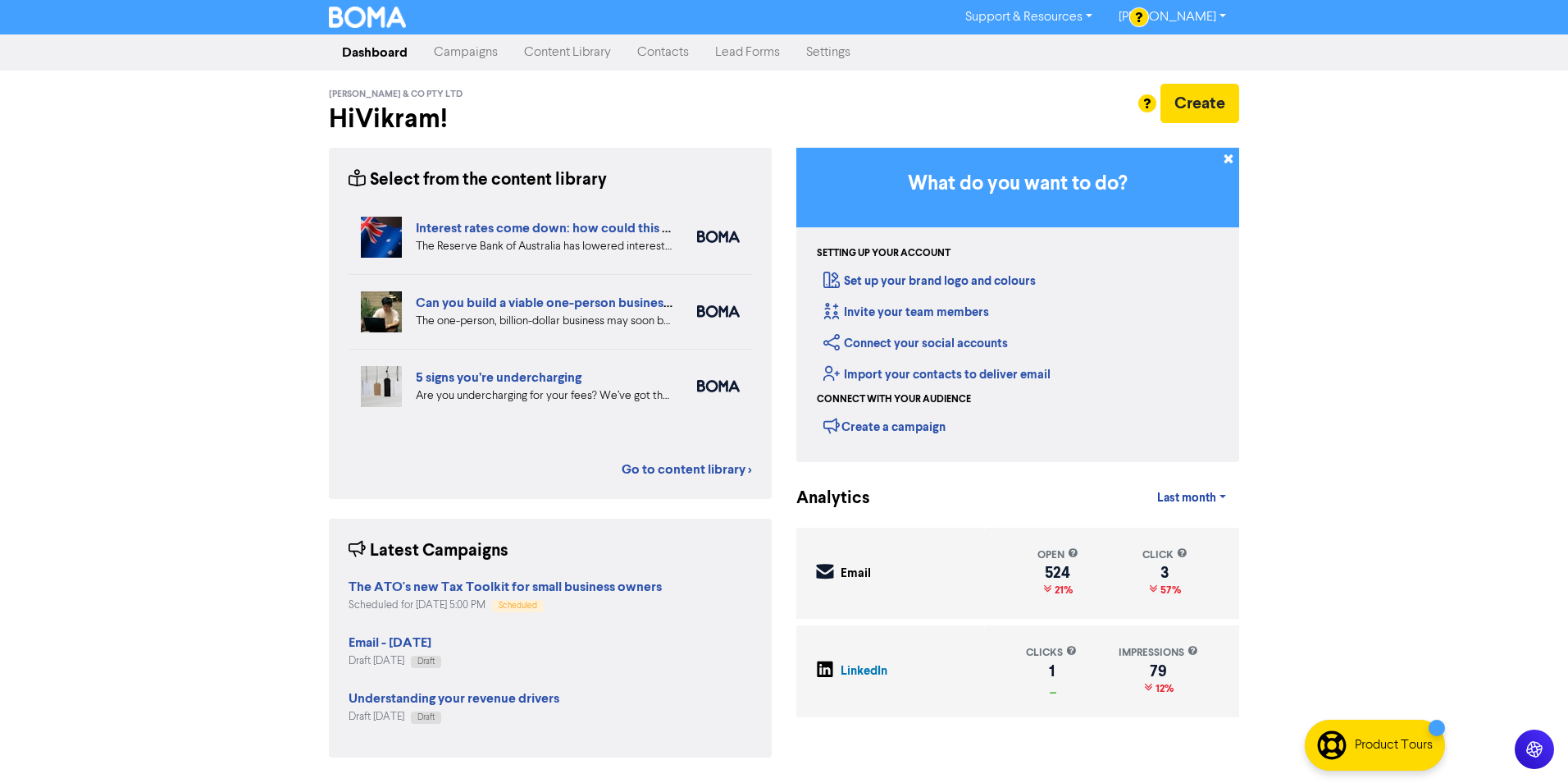
click at [553, 56] on link "Content Library" at bounding box center [567, 52] width 113 height 33
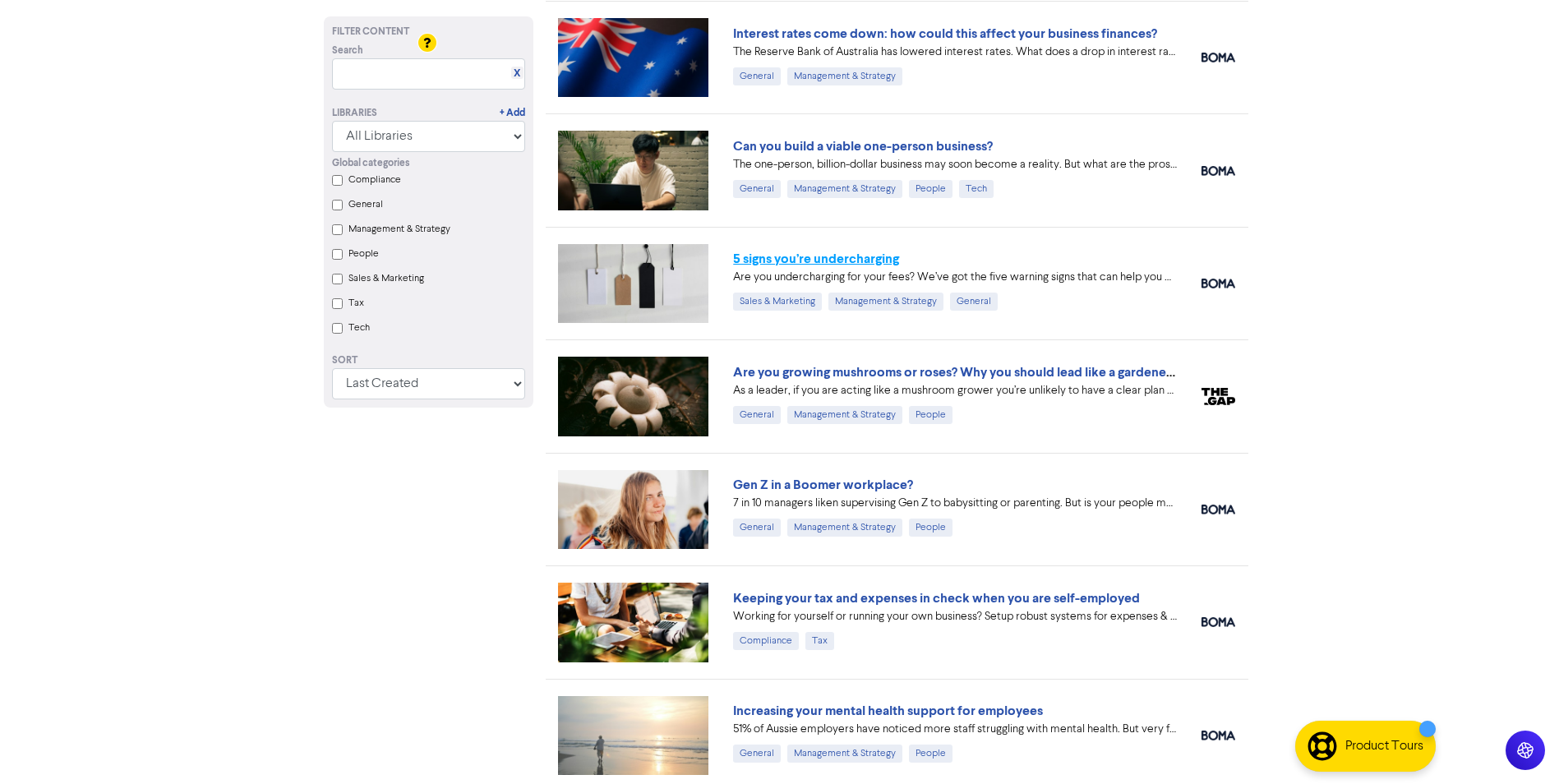
scroll to position [822, 0]
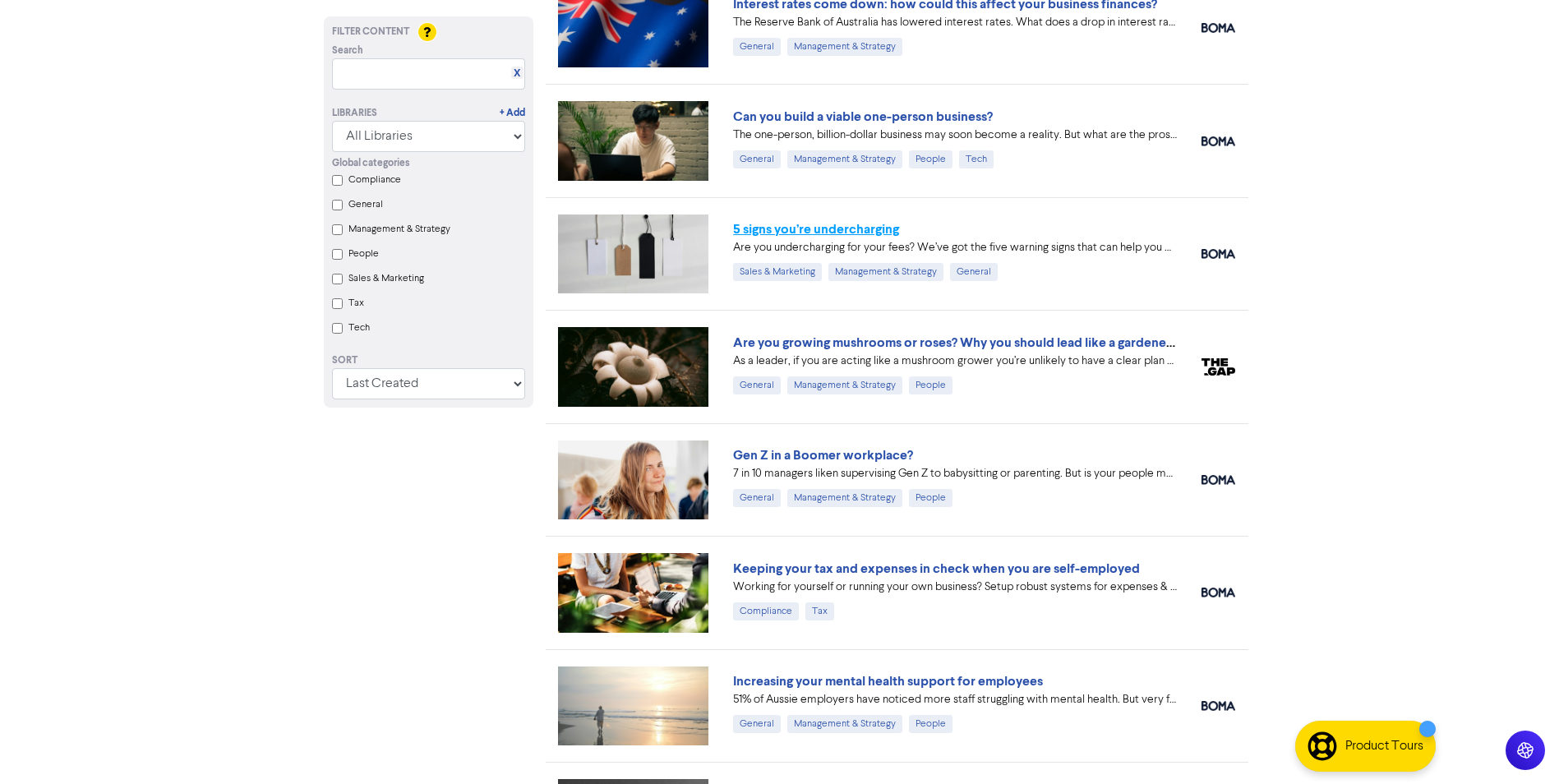
click at [890, 235] on link "5 signs you’re undercharging" at bounding box center [815, 229] width 166 height 16
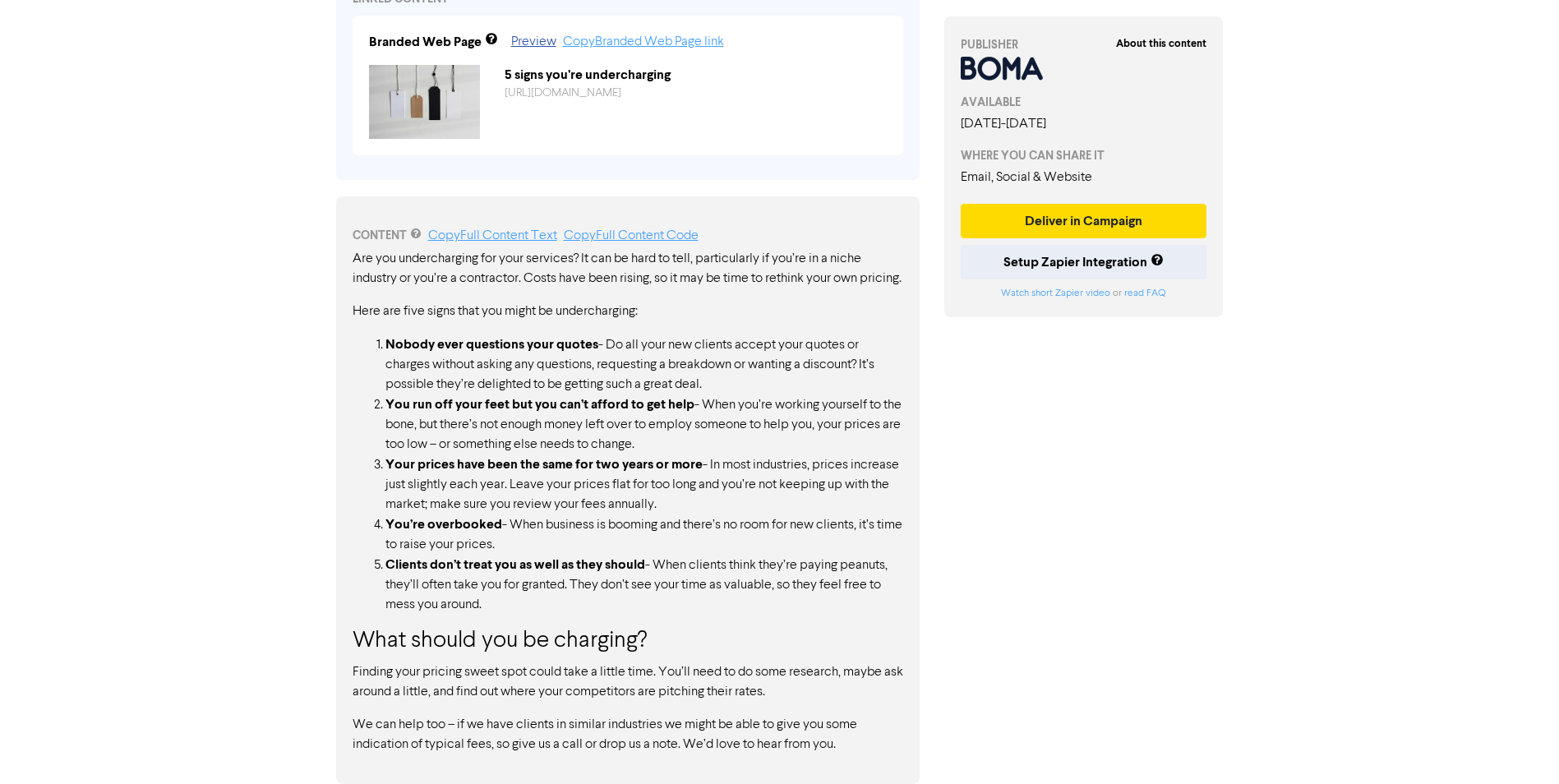
scroll to position [657, 0]
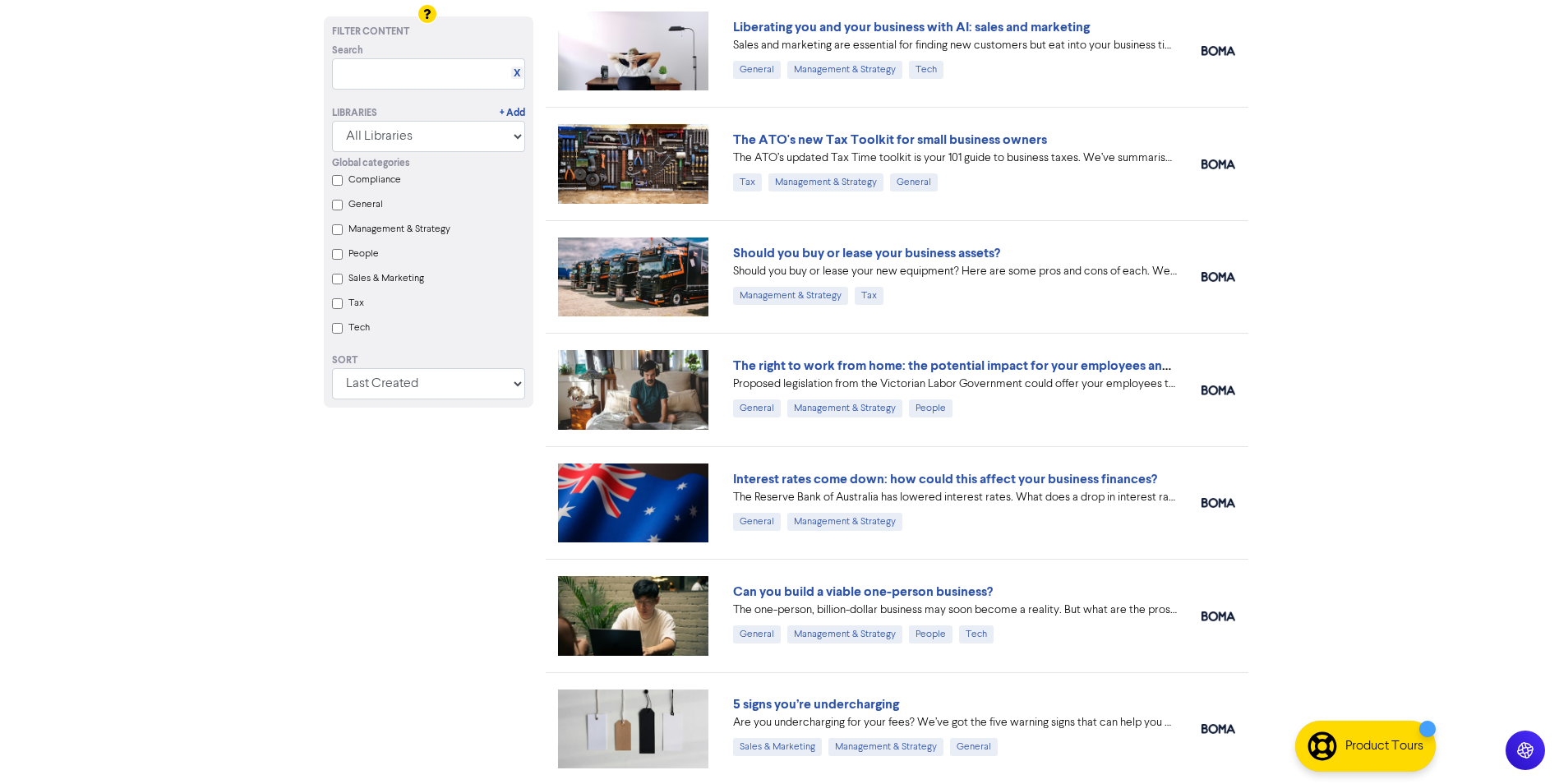
scroll to position [329, 0]
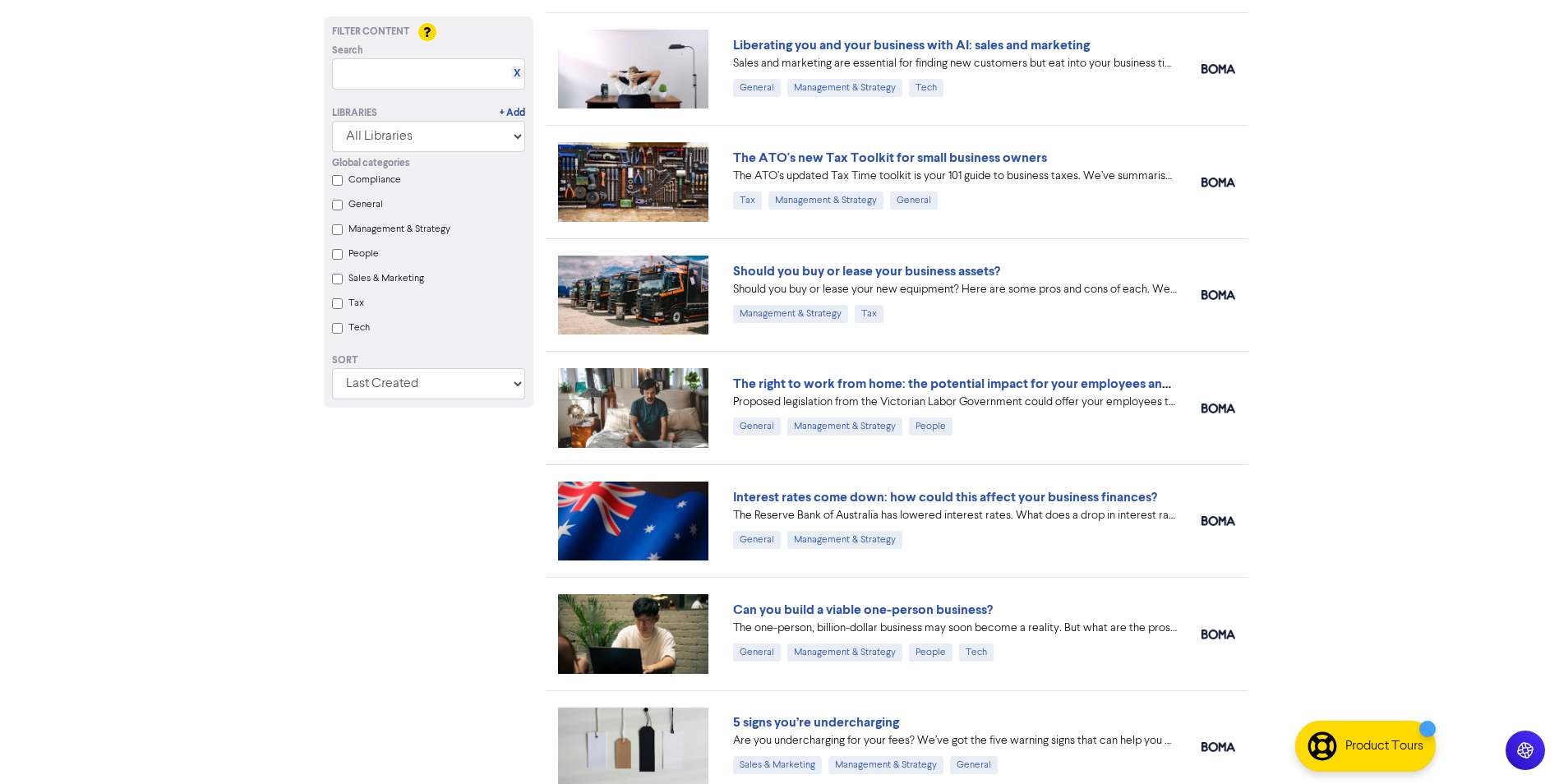
click at [1393, 255] on div "Support & Resources Video Tutorials FAQ & Guides Marketing Education [PERSON_NA…" at bounding box center [780, 63] width 1559 height 784
click at [843, 278] on link "Should you buy or lease your business assets?" at bounding box center [866, 271] width 267 height 16
